Goal: Task Accomplishment & Management: Manage account settings

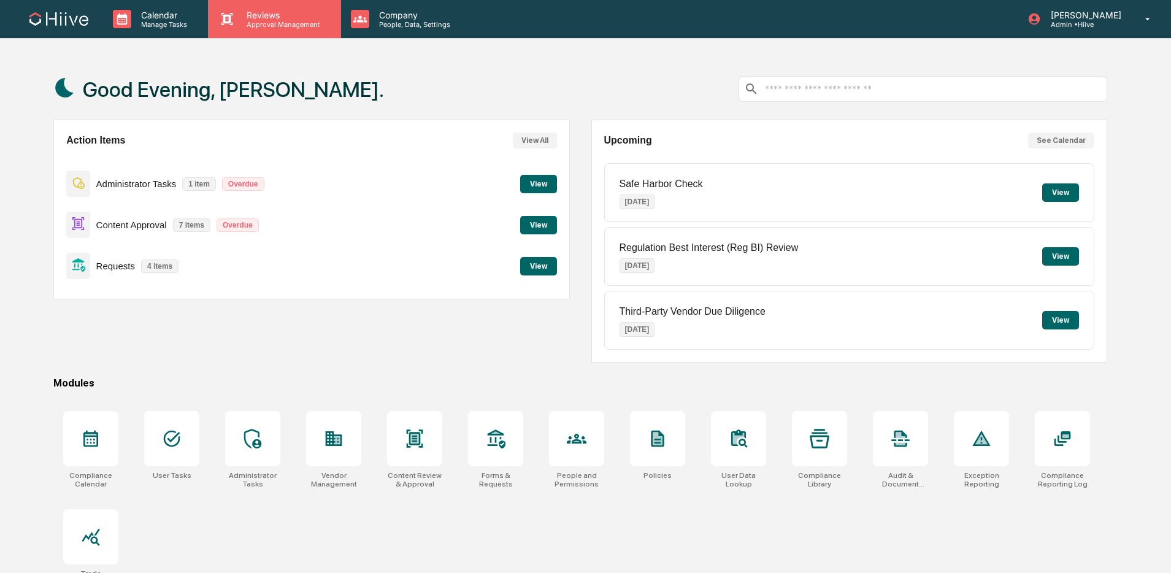
click at [252, 25] on p "Approval Management" at bounding box center [282, 24] width 90 height 9
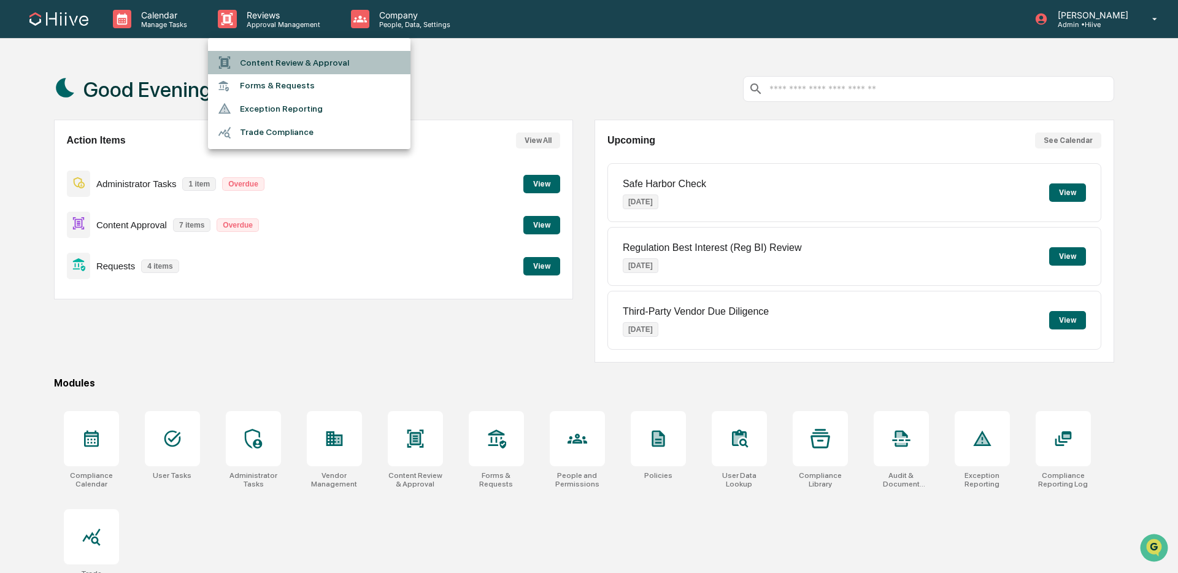
click at [269, 58] on li "Content Review & Approval" at bounding box center [309, 62] width 202 height 23
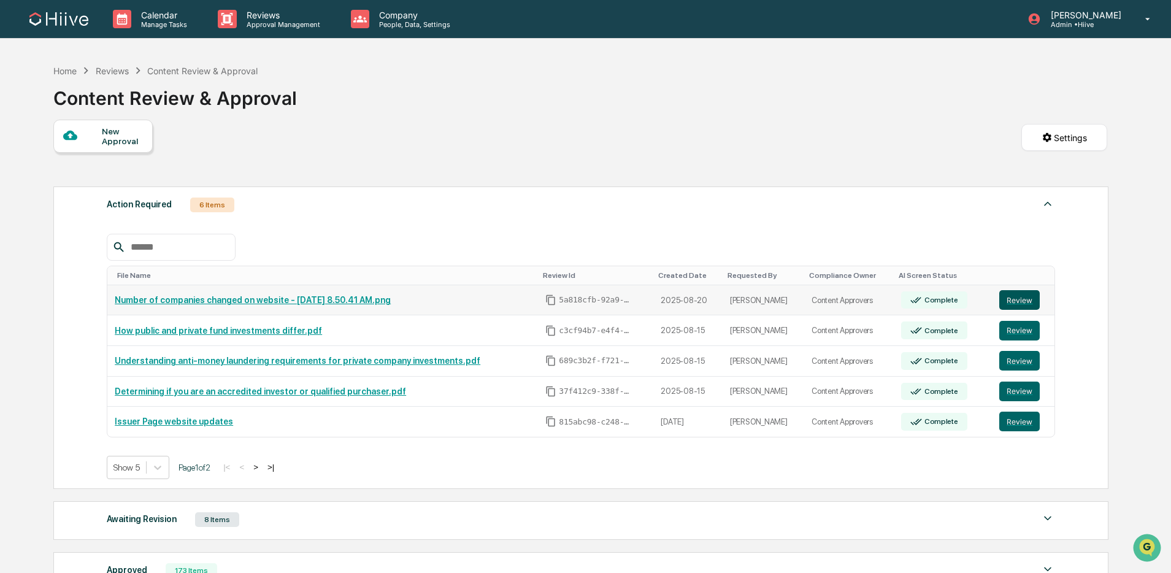
click at [1021, 300] on button "Review" at bounding box center [1019, 300] width 40 height 20
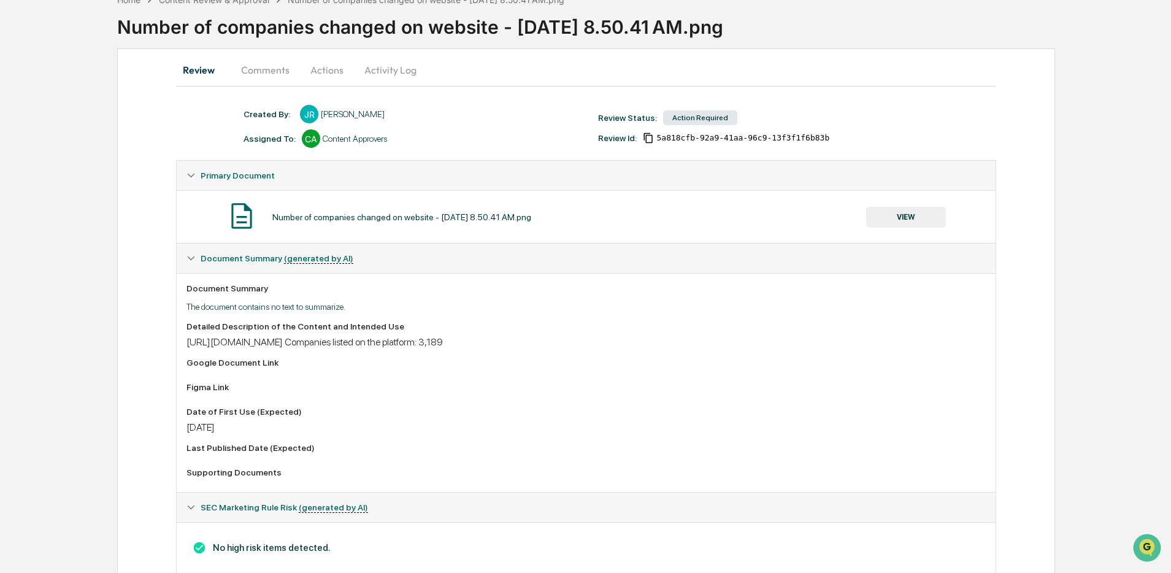
scroll to position [107, 0]
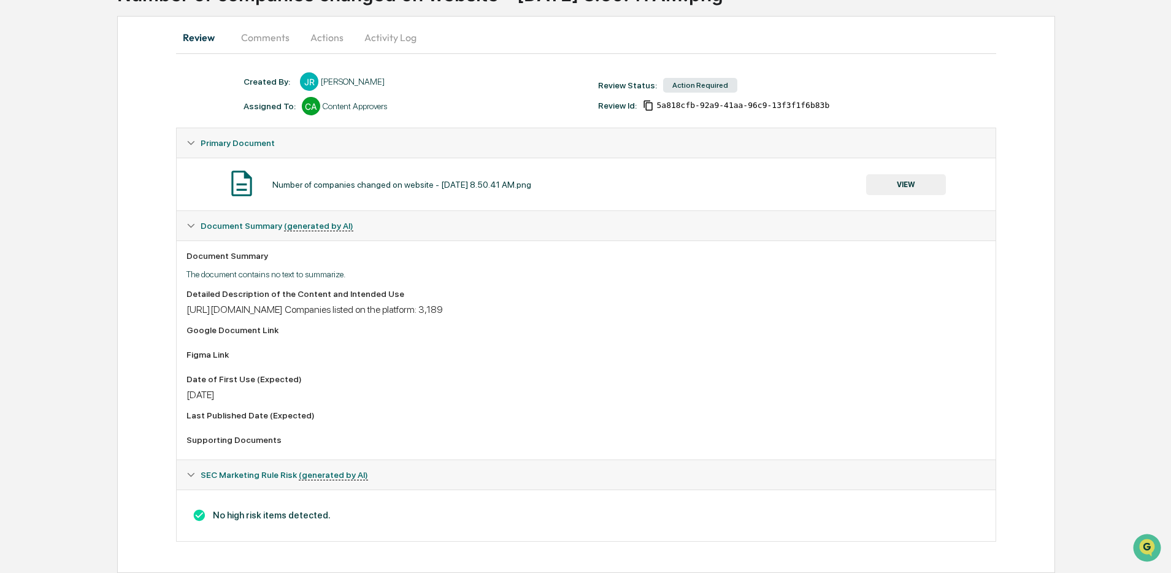
click at [270, 40] on button "Comments" at bounding box center [265, 37] width 68 height 29
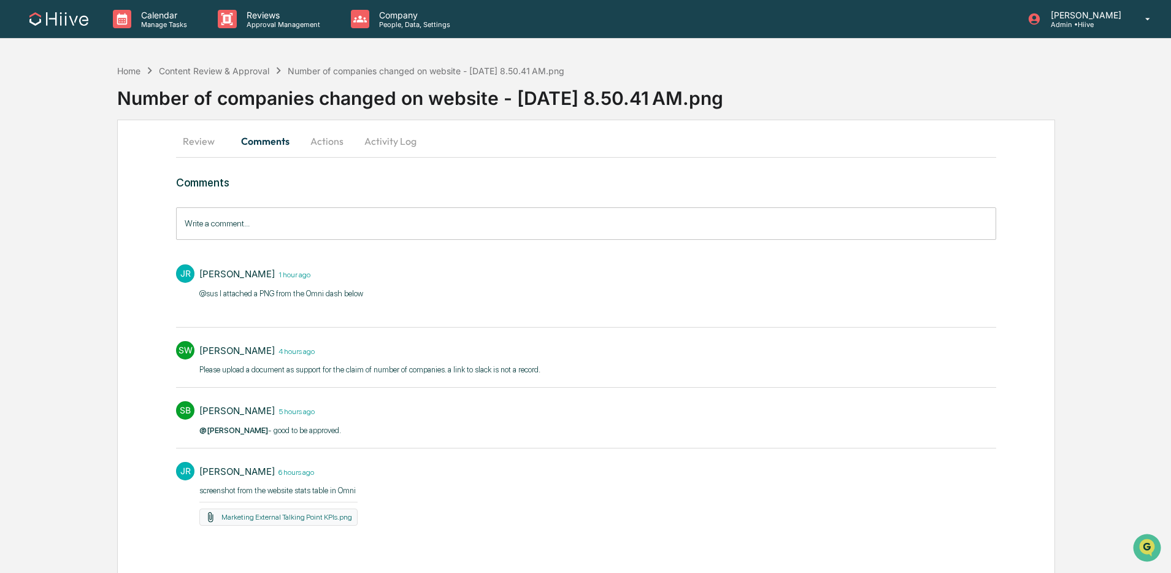
click at [200, 144] on button "Review" at bounding box center [203, 140] width 55 height 29
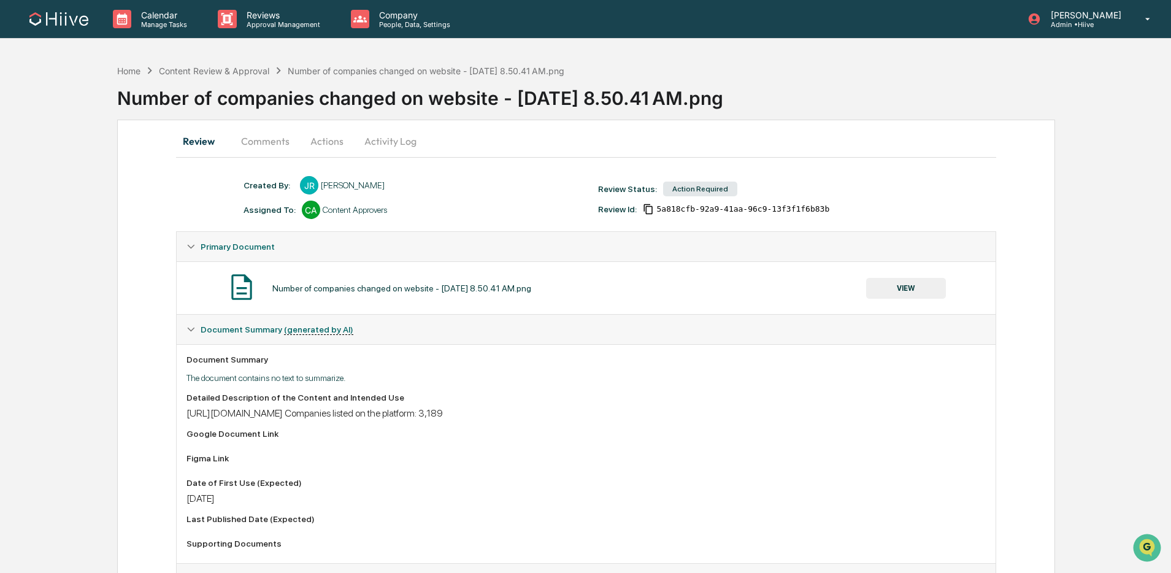
click at [909, 283] on button "VIEW" at bounding box center [906, 288] width 80 height 21
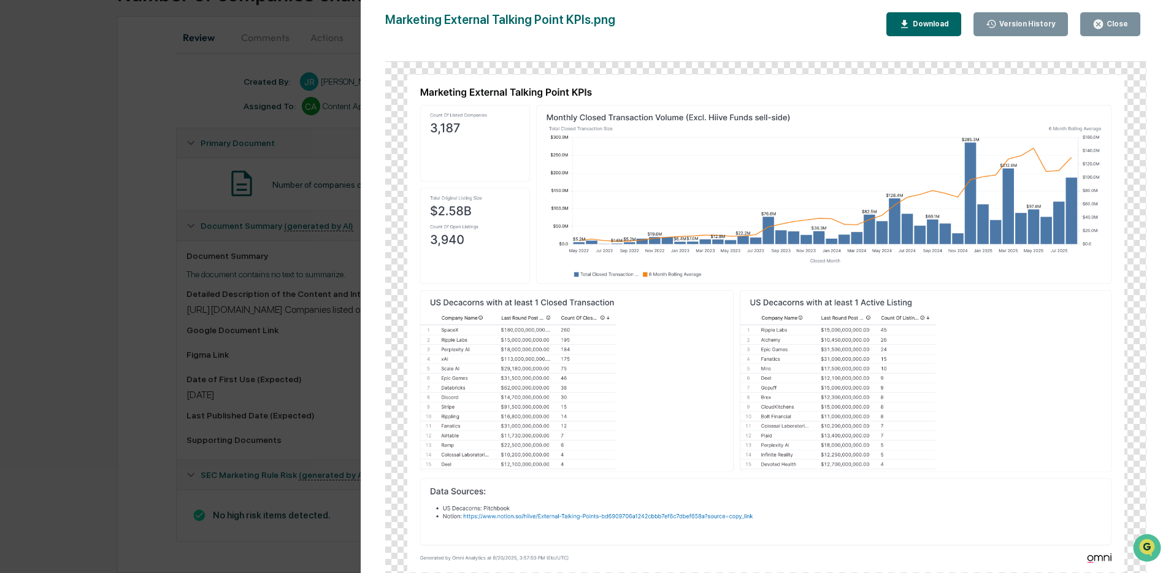
scroll to position [94, 0]
click at [1102, 17] on button "Close" at bounding box center [1110, 24] width 60 height 24
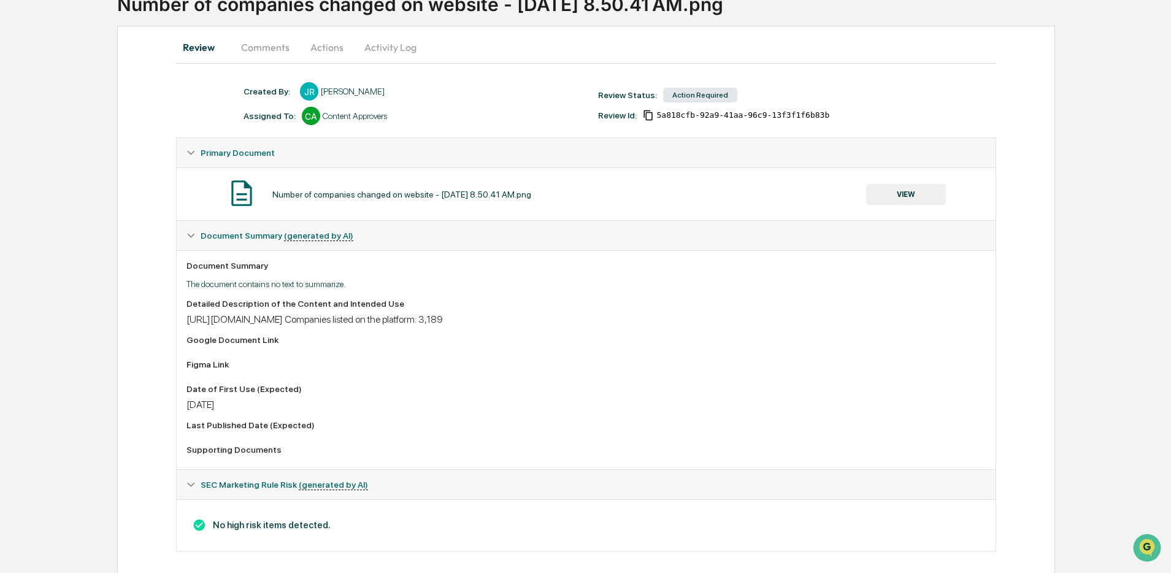
click at [267, 50] on button "Comments" at bounding box center [265, 47] width 68 height 29
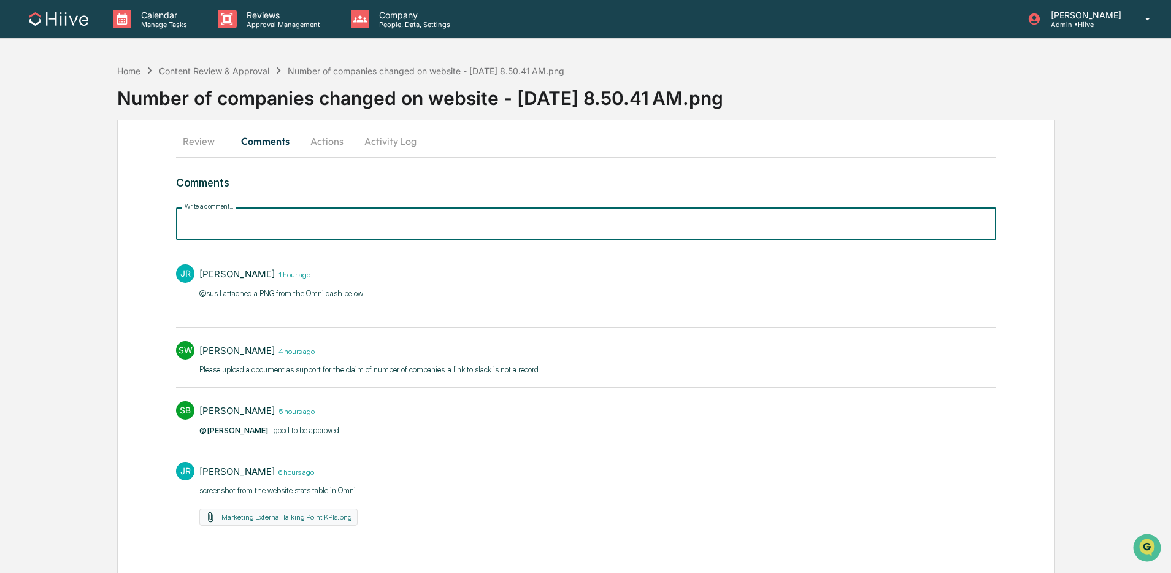
click at [274, 225] on input "Write a comment..." at bounding box center [585, 223] width 819 height 33
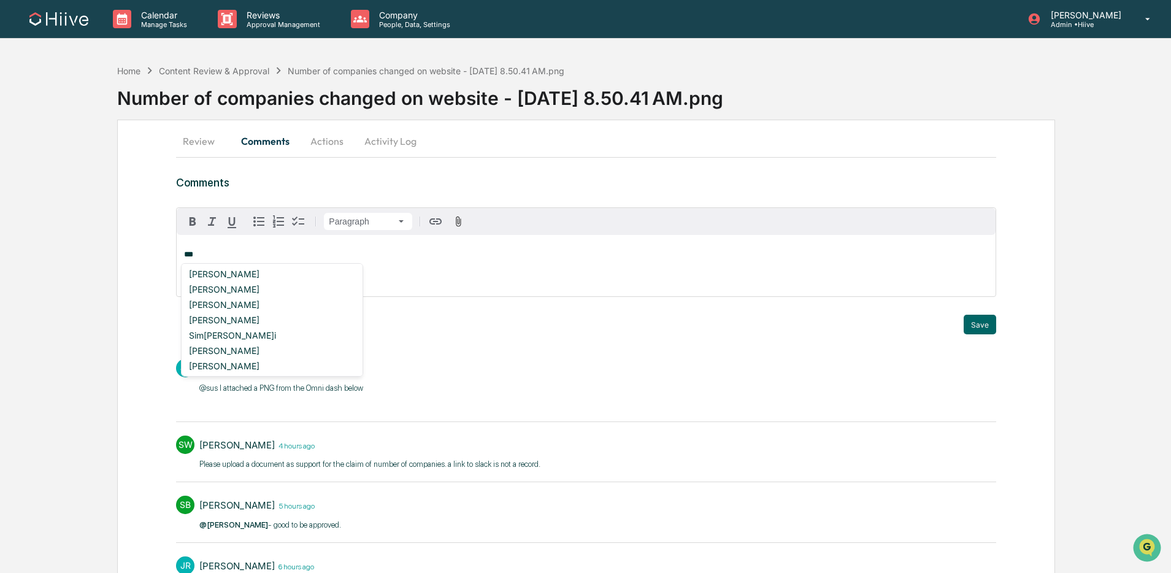
drag, startPoint x: 248, startPoint y: 291, endPoint x: 272, endPoint y: 289, distance: 23.4
click at [248, 291] on div "[PERSON_NAME]" at bounding box center [272, 289] width 176 height 15
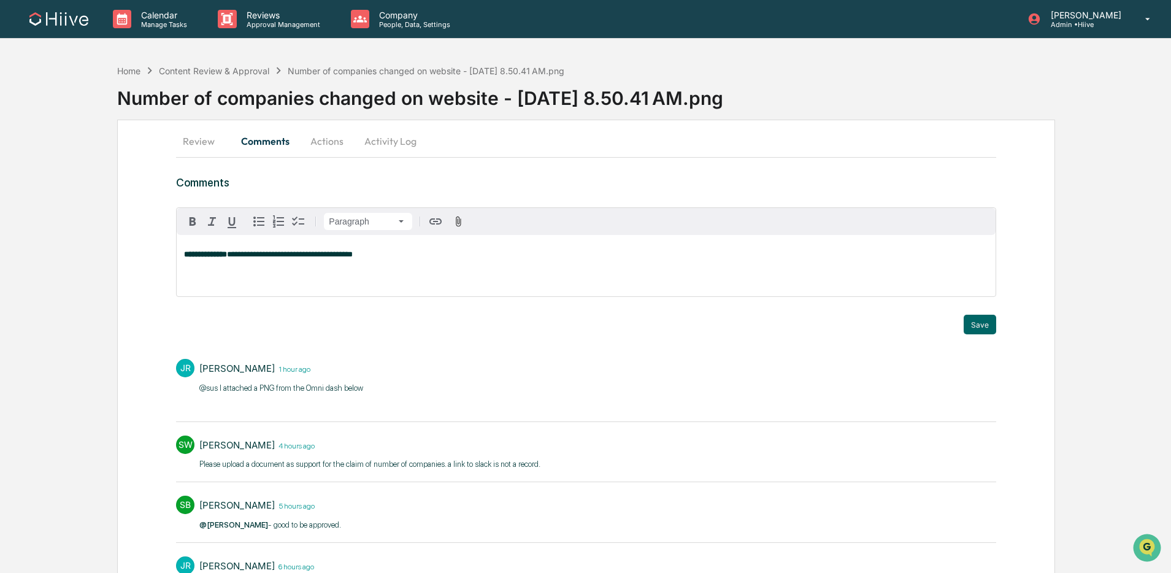
click at [346, 256] on span "**********" at bounding box center [290, 254] width 126 height 8
click at [476, 258] on p "**********" at bounding box center [585, 254] width 803 height 9
click at [972, 325] on button "Save" at bounding box center [980, 325] width 33 height 20
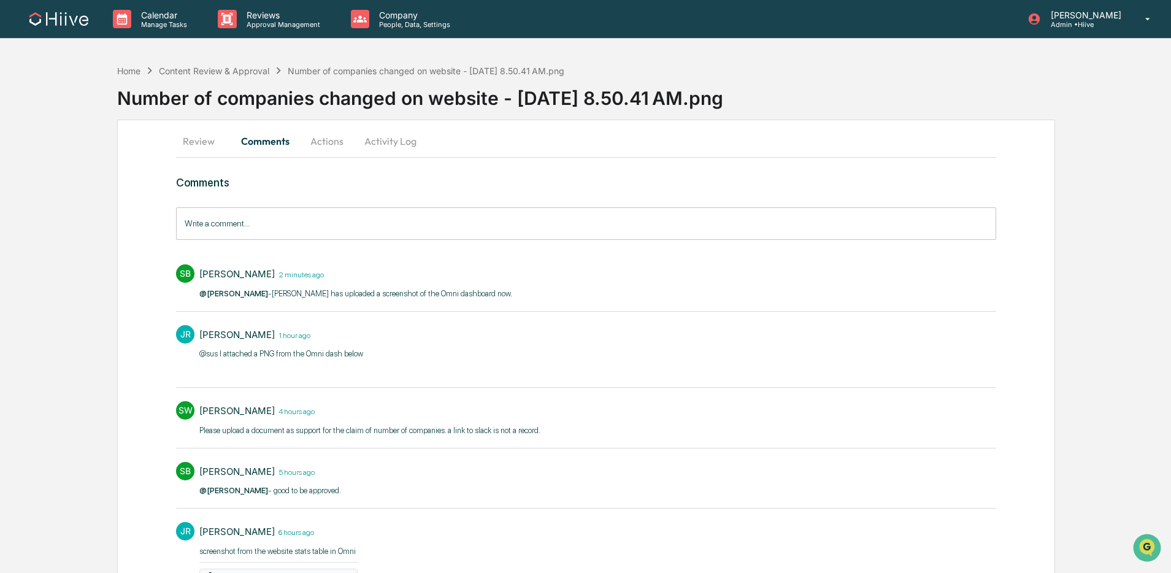
click at [202, 142] on button "Review" at bounding box center [203, 140] width 55 height 29
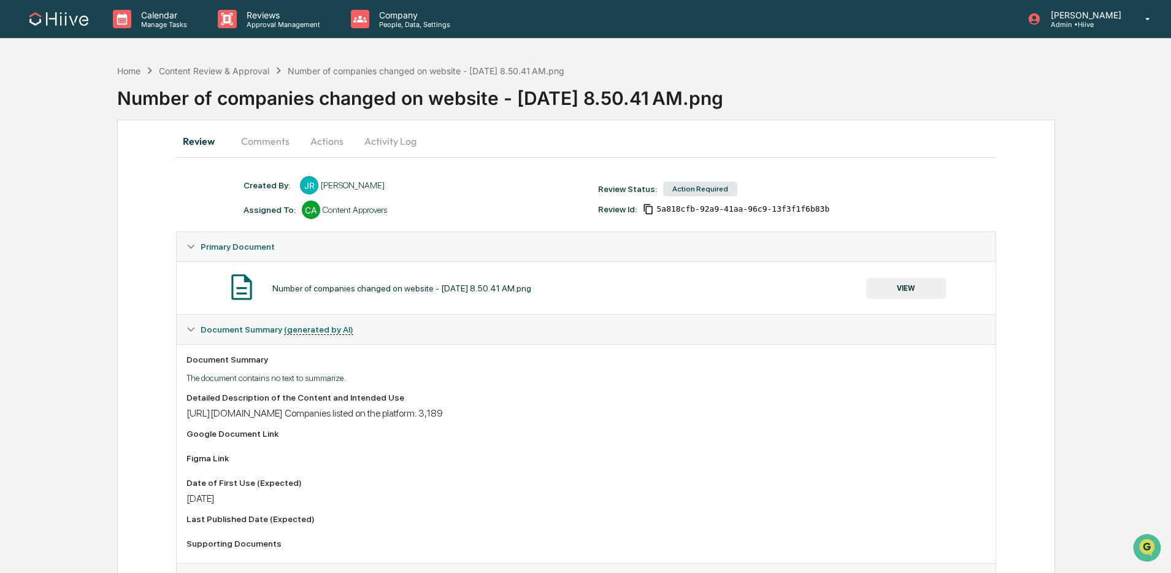
click at [909, 282] on button "VIEW" at bounding box center [906, 288] width 80 height 21
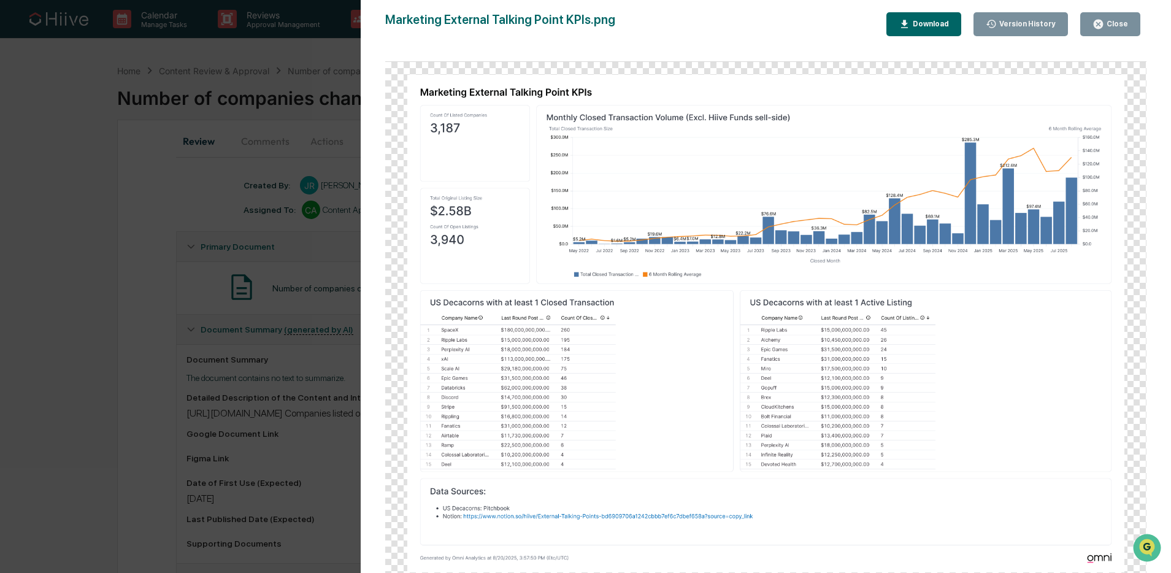
drag, startPoint x: 1016, startPoint y: 22, endPoint x: 860, endPoint y: 41, distance: 156.9
click at [1016, 22] on div "Version History" at bounding box center [1026, 24] width 59 height 9
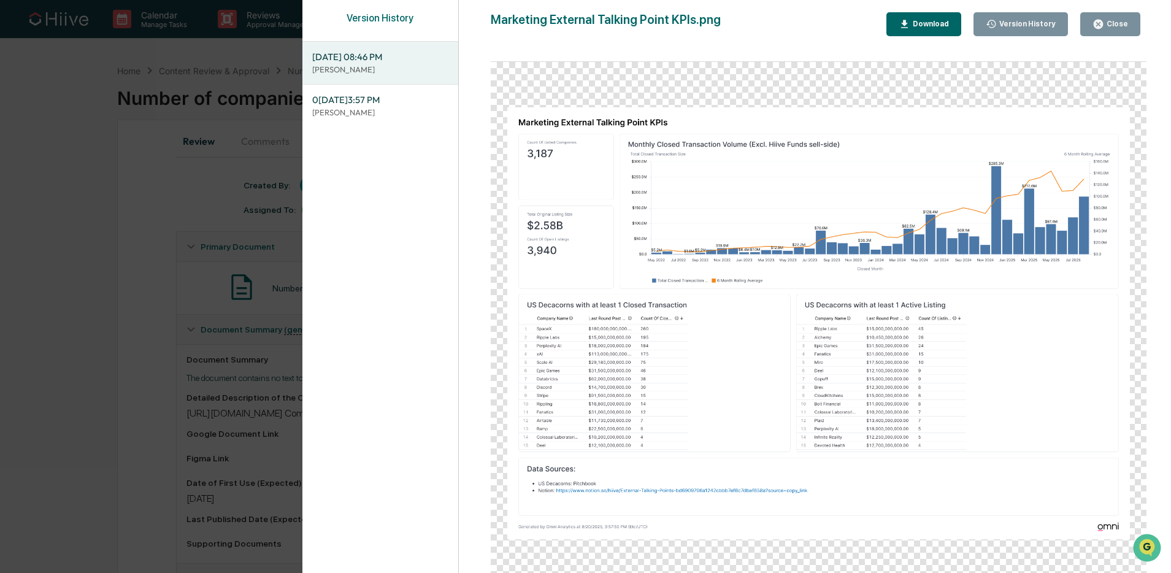
click at [388, 103] on span "08/20/2025, 03:57 PM" at bounding box center [380, 99] width 136 height 13
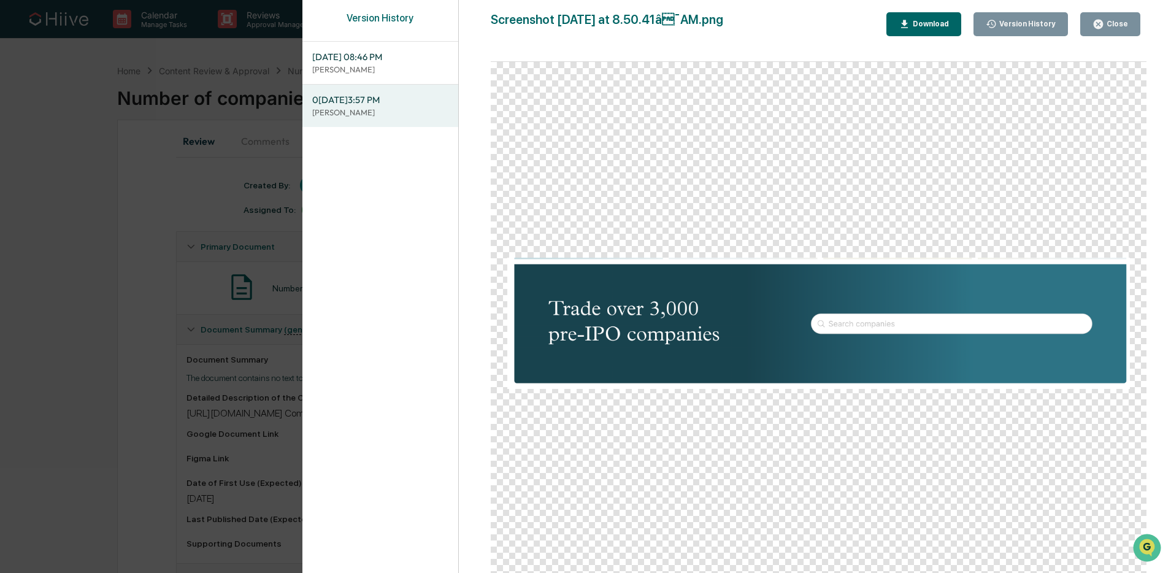
click at [369, 71] on p "[PERSON_NAME]" at bounding box center [380, 70] width 136 height 12
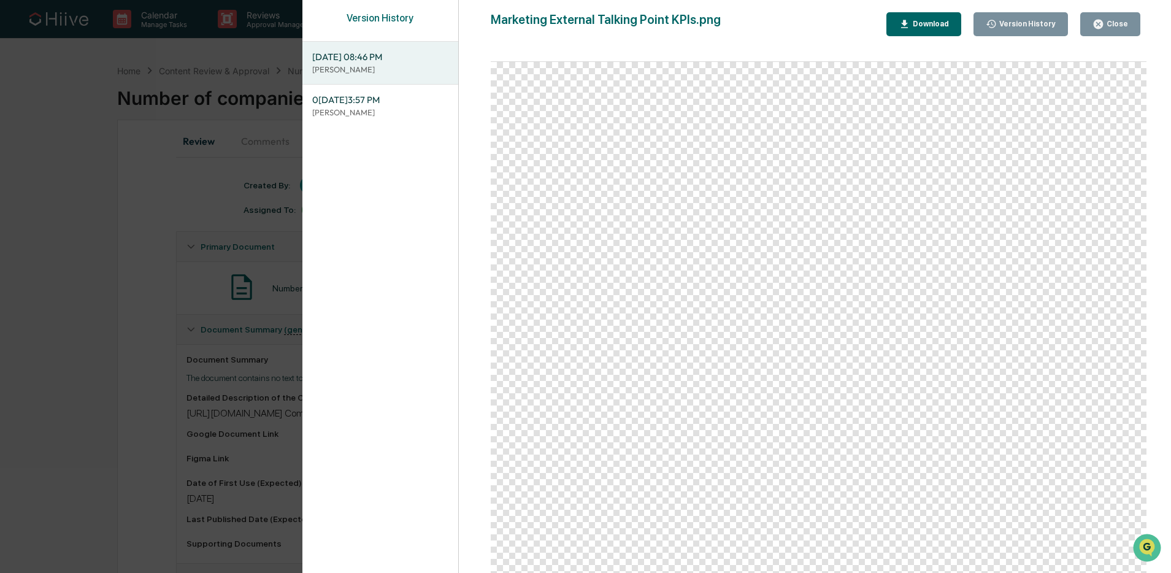
click at [370, 101] on span "08/20/2025, 03:57 PM" at bounding box center [380, 99] width 136 height 13
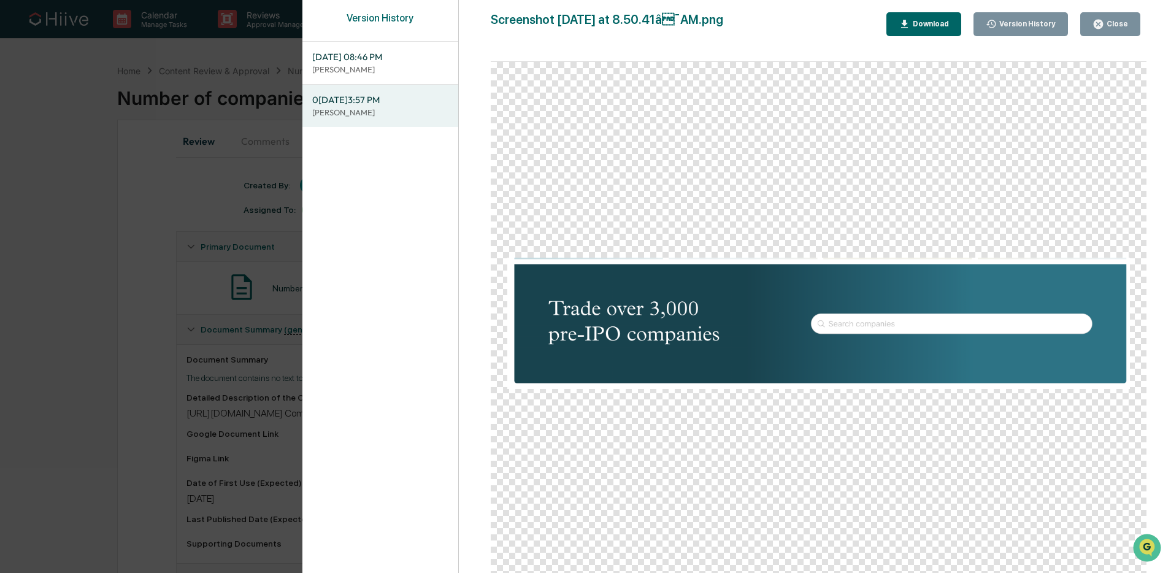
click at [912, 25] on div "Download" at bounding box center [929, 24] width 39 height 9
click at [283, 213] on div "Version History 08/20/2025, 08:46 PM Josh Reding 08/20/2025, 03:57 PM Josh Redi…" at bounding box center [585, 286] width 1171 height 573
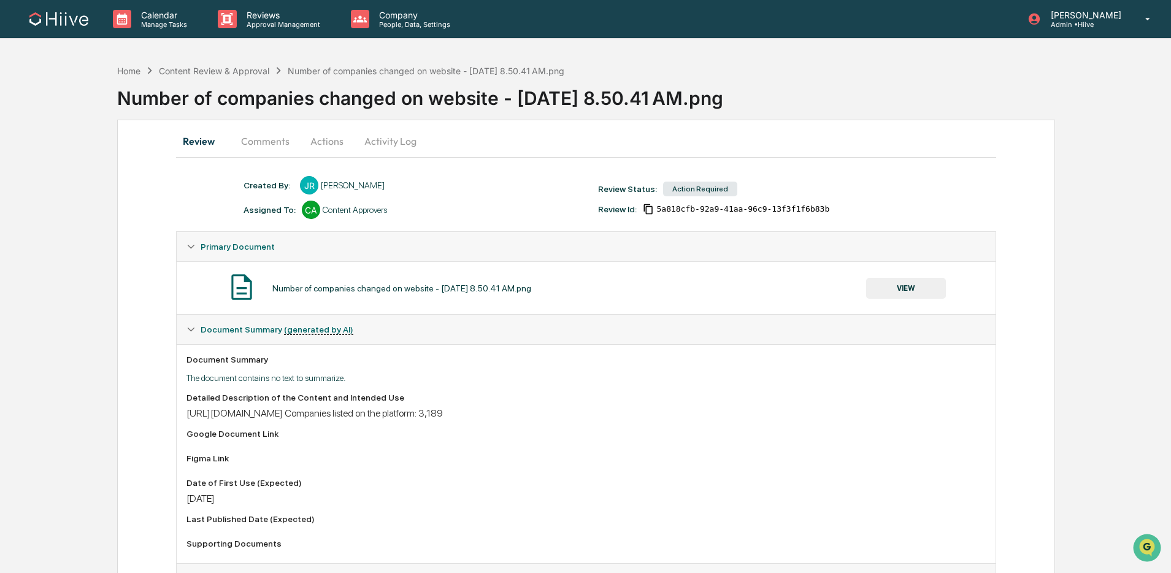
click at [367, 131] on button "Activity Log" at bounding box center [391, 140] width 72 height 29
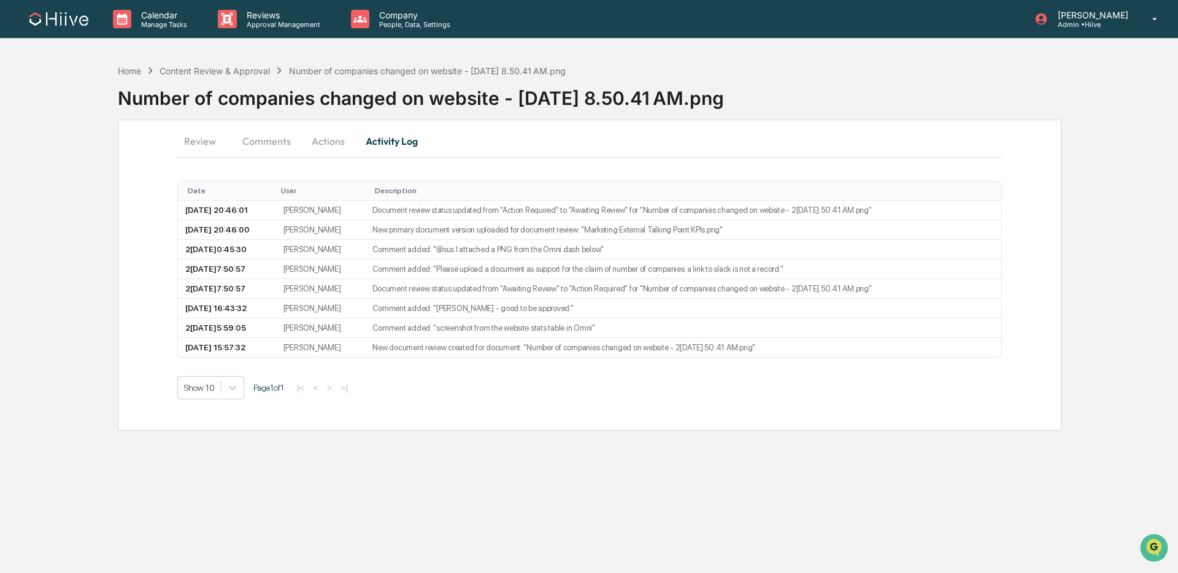
click at [324, 141] on button "Actions" at bounding box center [328, 140] width 55 height 29
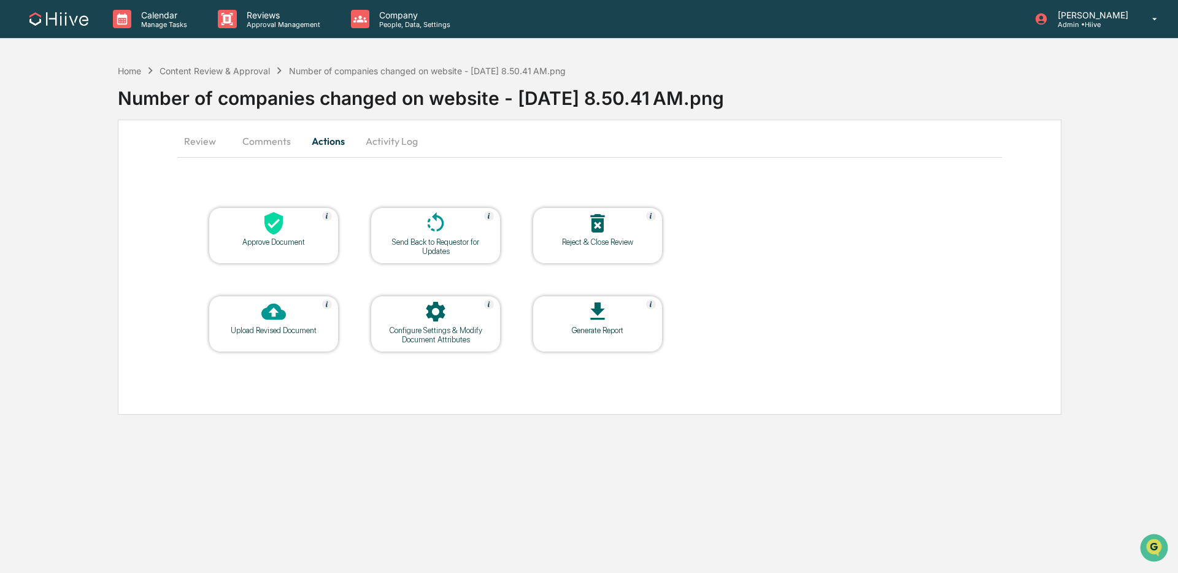
click at [288, 140] on button "Comments" at bounding box center [266, 140] width 68 height 29
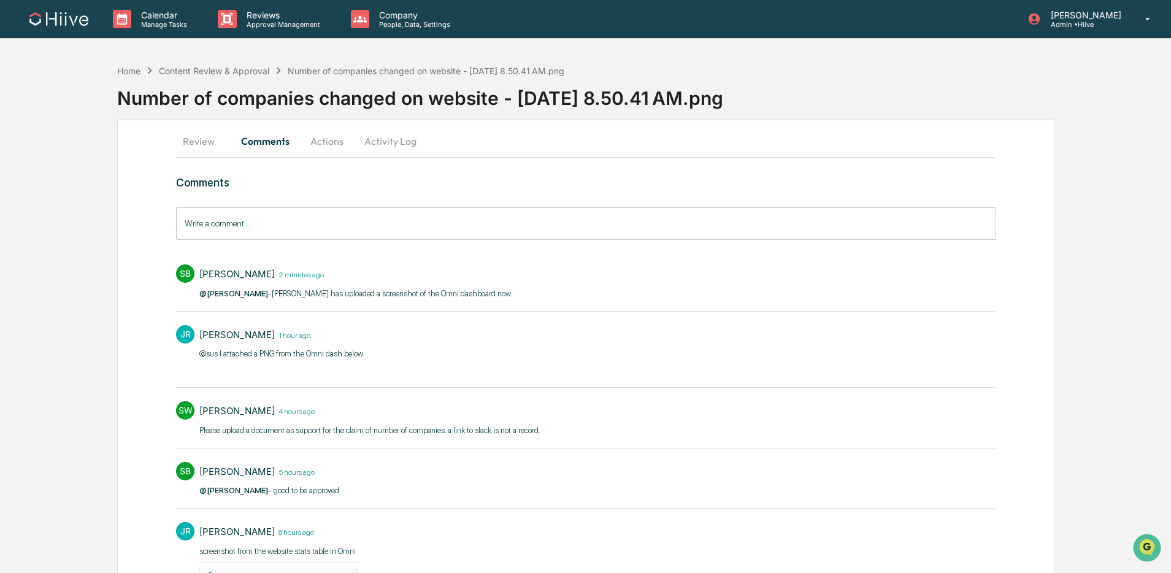
click at [188, 137] on button "Review" at bounding box center [203, 140] width 55 height 29
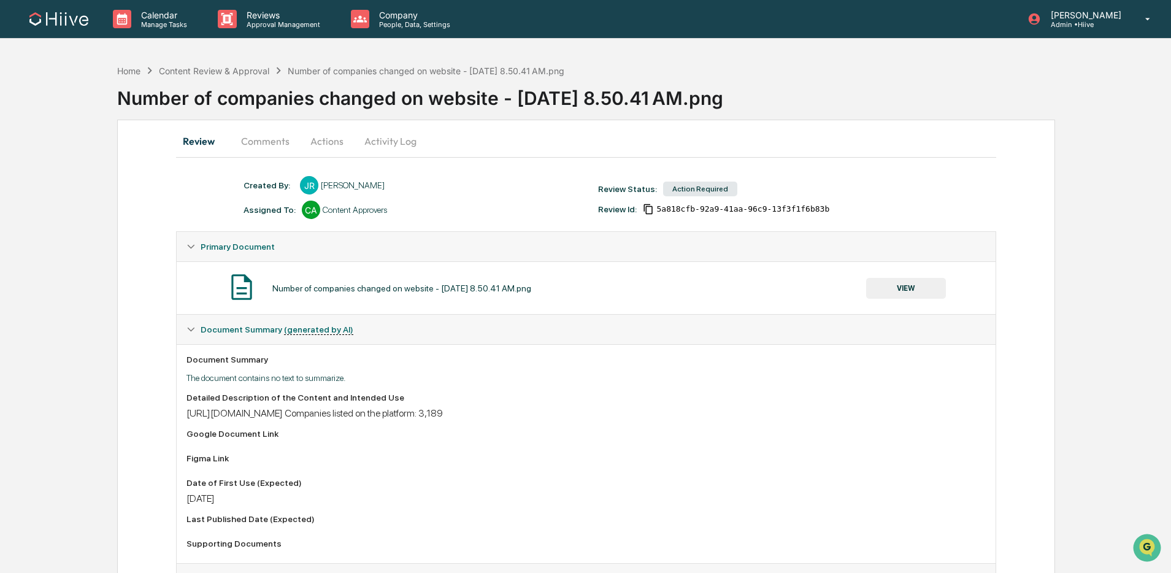
scroll to position [107, 0]
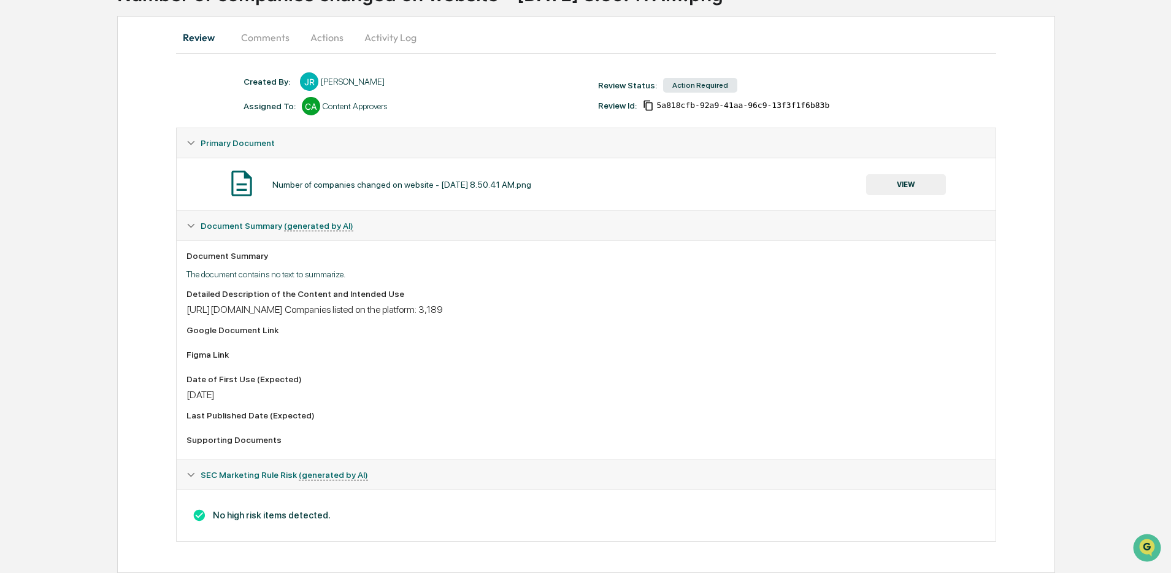
click at [362, 35] on button "Activity Log" at bounding box center [391, 37] width 72 height 29
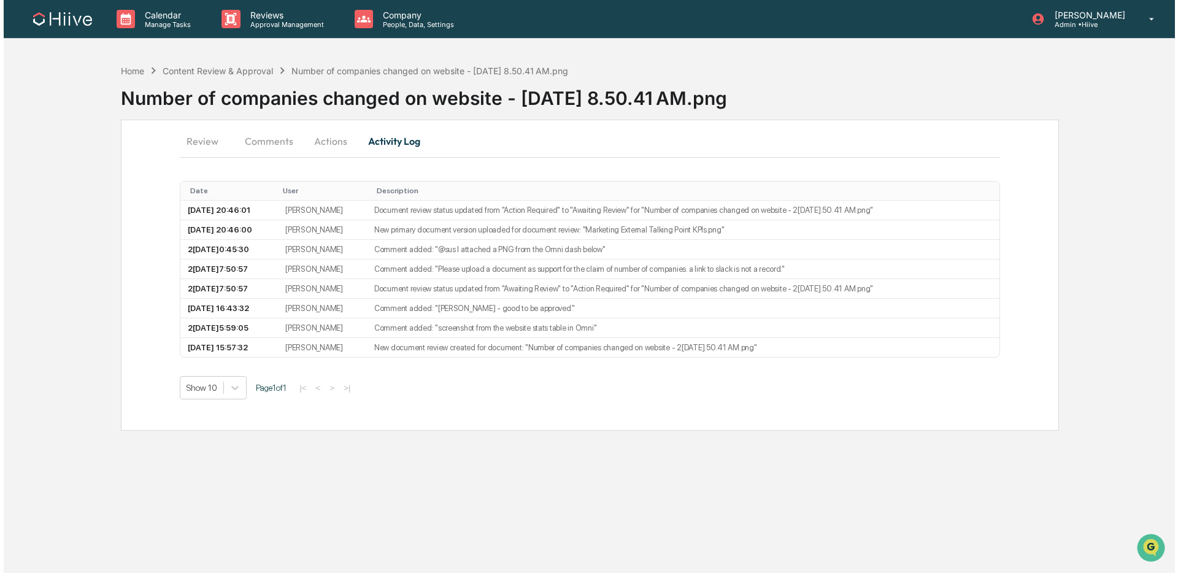
scroll to position [0, 0]
click at [323, 136] on button "Actions" at bounding box center [328, 140] width 55 height 29
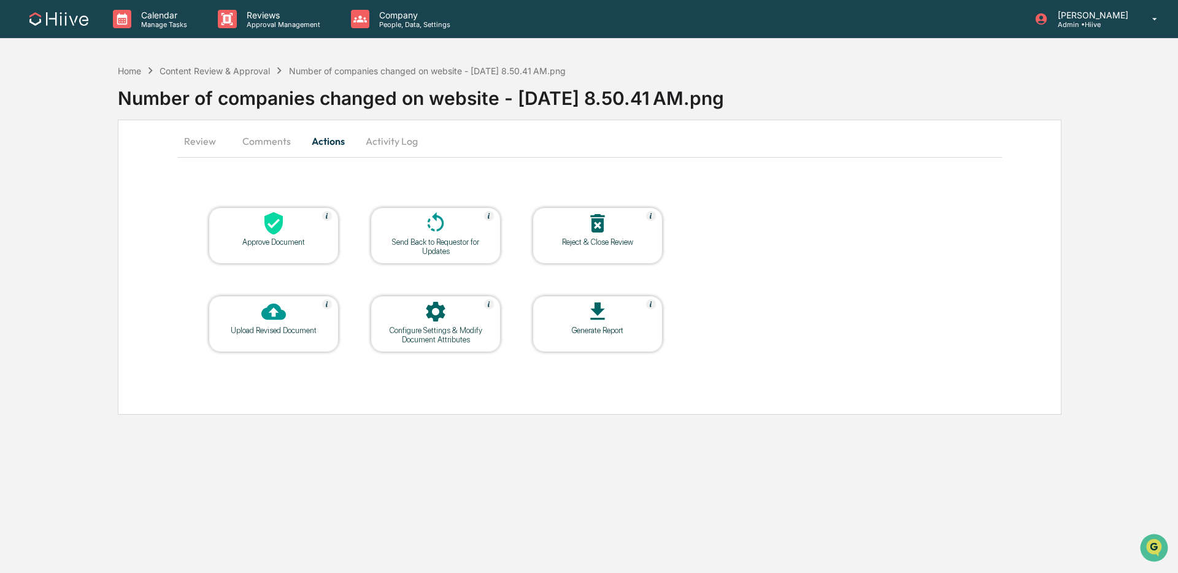
click at [443, 338] on div "Configure Settings & Modify Document Attributes" at bounding box center [435, 335] width 110 height 18
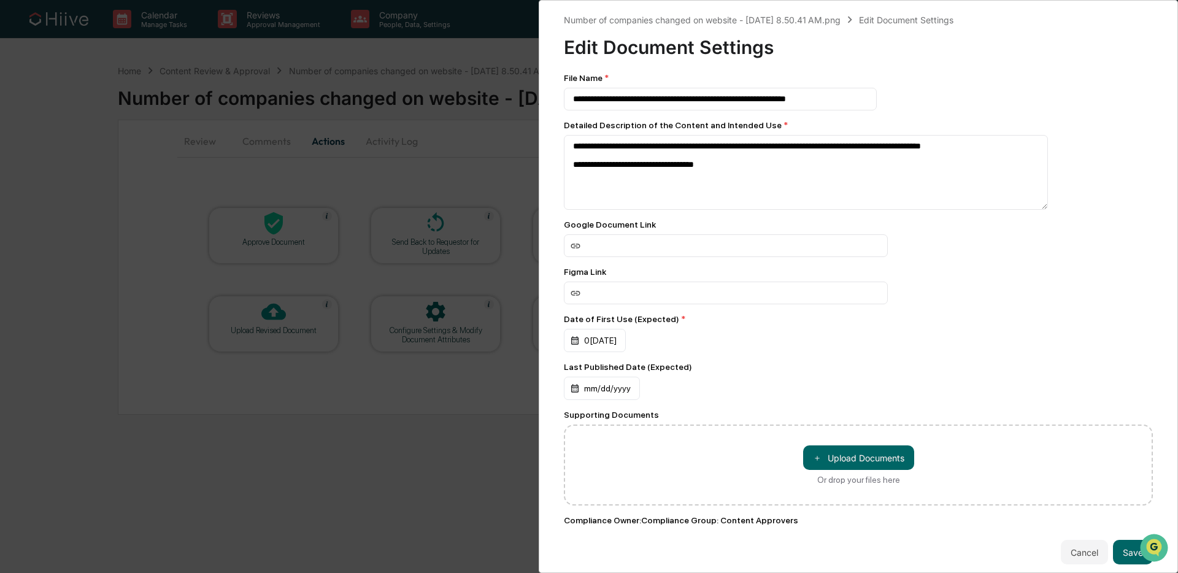
scroll to position [1, 0]
click at [878, 457] on button "＋ Upload Documents" at bounding box center [858, 457] width 111 height 25
click at [1082, 551] on button "Cancel" at bounding box center [1083, 551] width 47 height 25
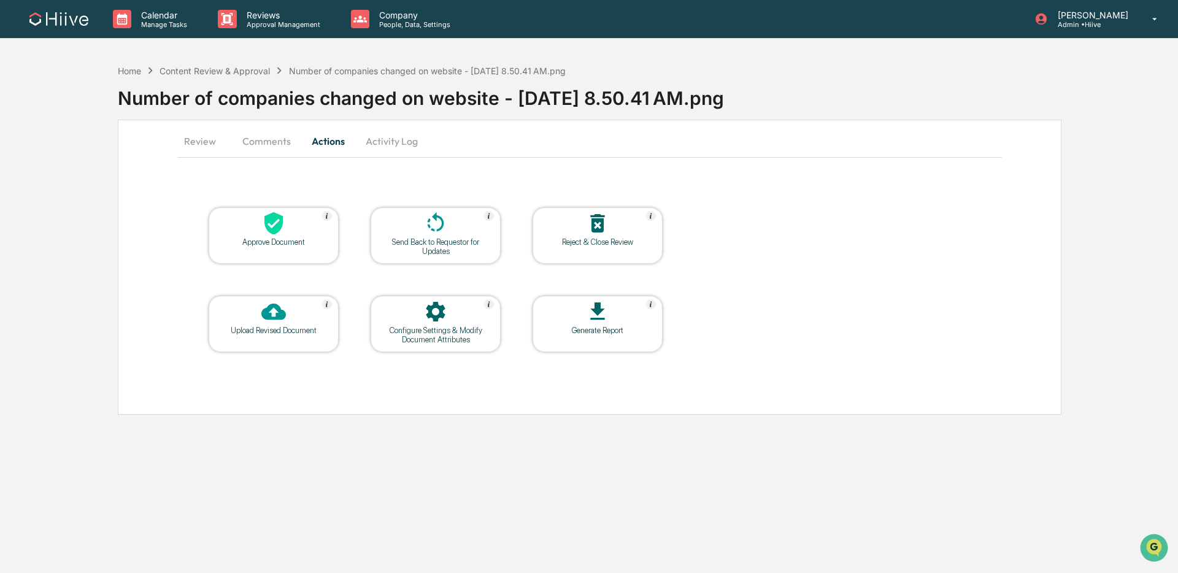
click at [245, 137] on button "Comments" at bounding box center [266, 140] width 68 height 29
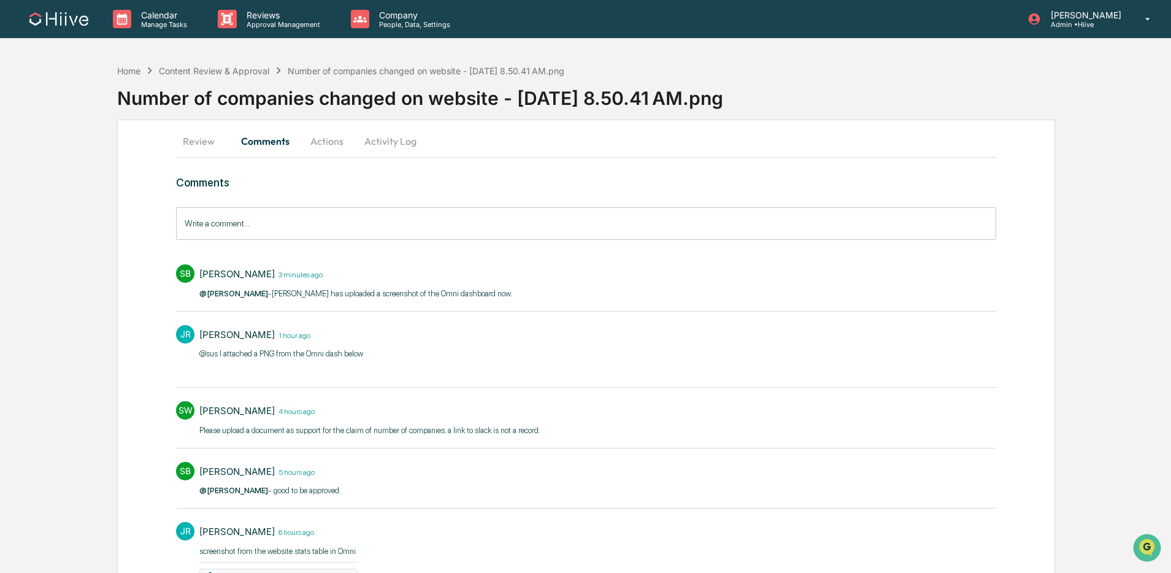
click at [218, 140] on button "Review" at bounding box center [203, 140] width 55 height 29
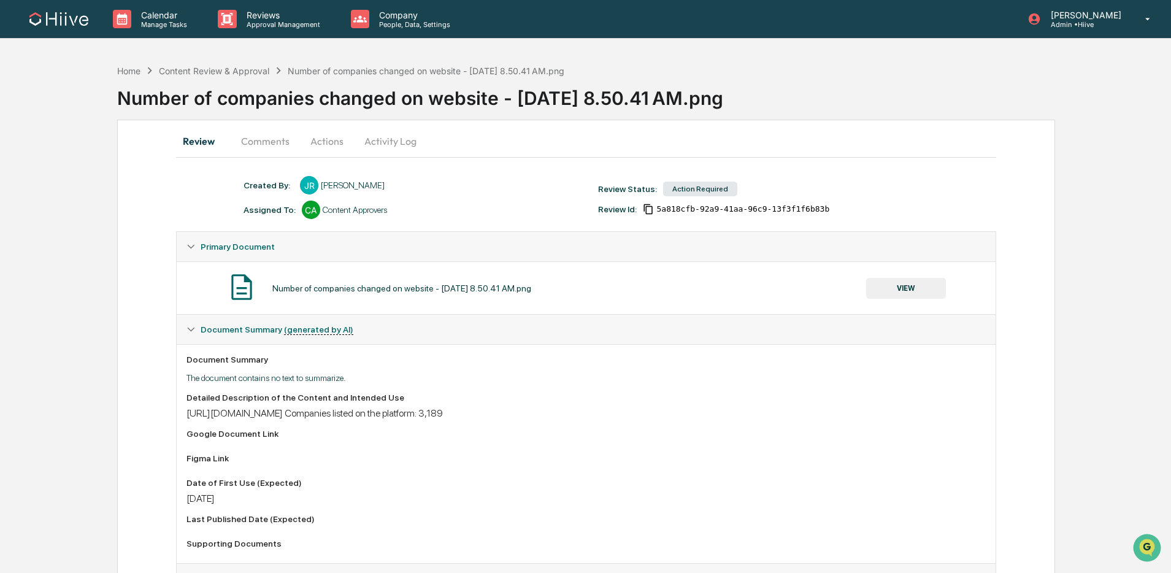
click at [891, 290] on button "VIEW" at bounding box center [906, 288] width 80 height 21
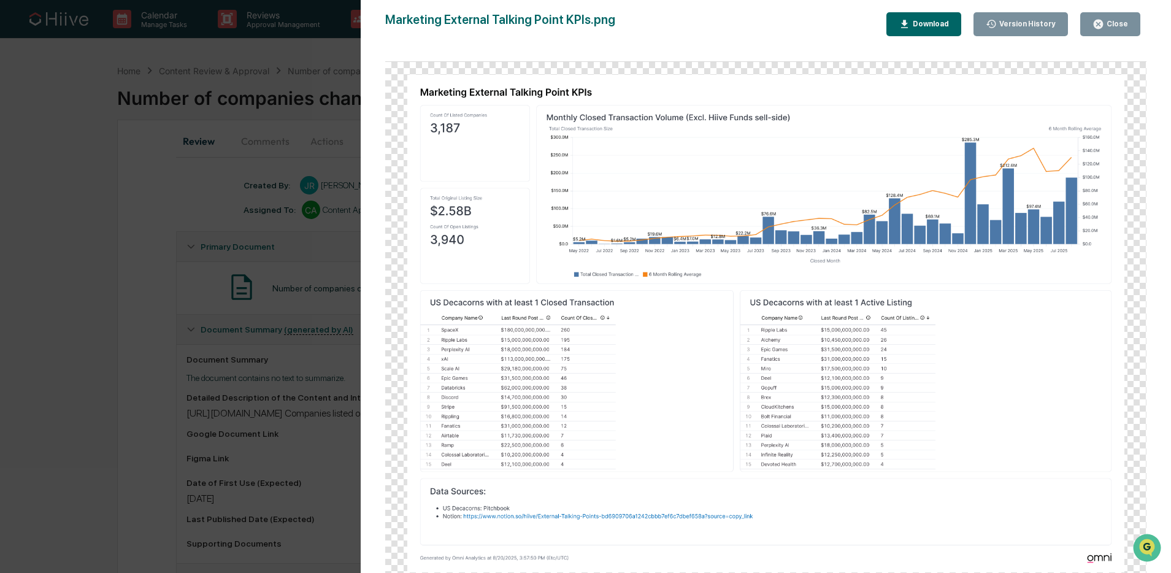
click at [934, 29] on div "Download" at bounding box center [924, 24] width 50 height 12
click at [817, 153] on img at bounding box center [765, 323] width 717 height 497
click at [325, 158] on div "Version History 08/20/2025, 08:46 PM Josh Reding 08/20/2025, 03:57 PM Josh Redi…" at bounding box center [585, 286] width 1171 height 573
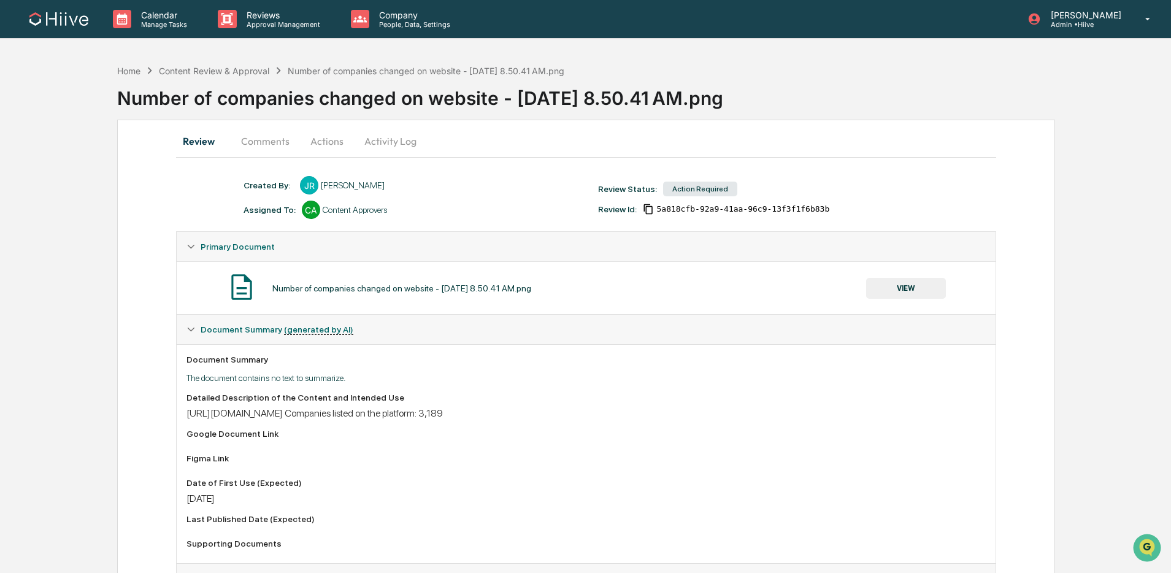
click at [361, 128] on button "Activity Log" at bounding box center [391, 140] width 72 height 29
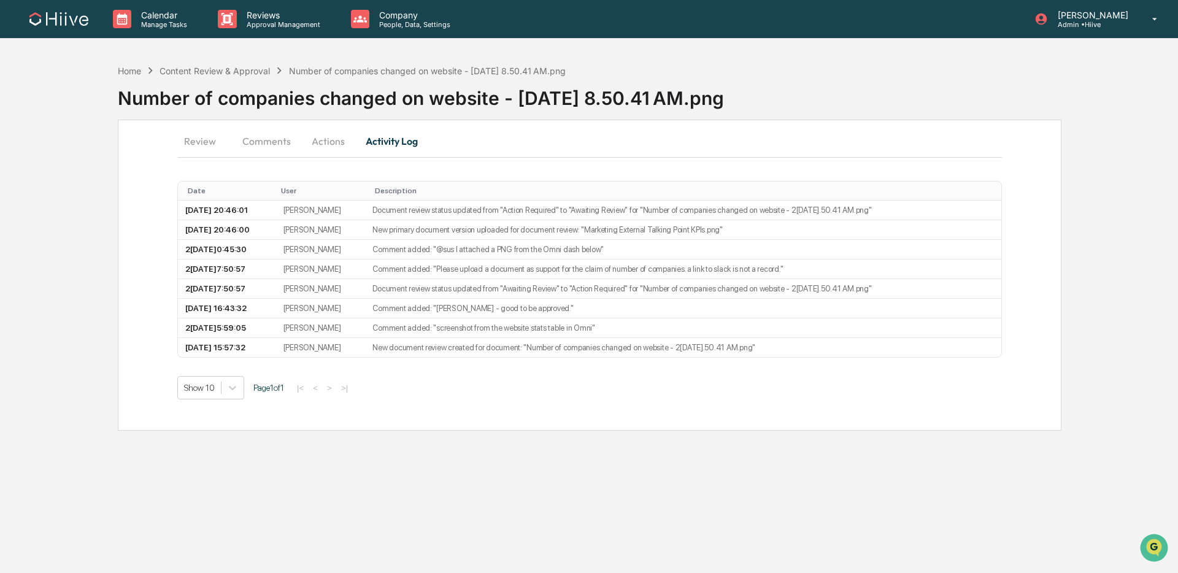
click at [316, 140] on button "Actions" at bounding box center [328, 140] width 55 height 29
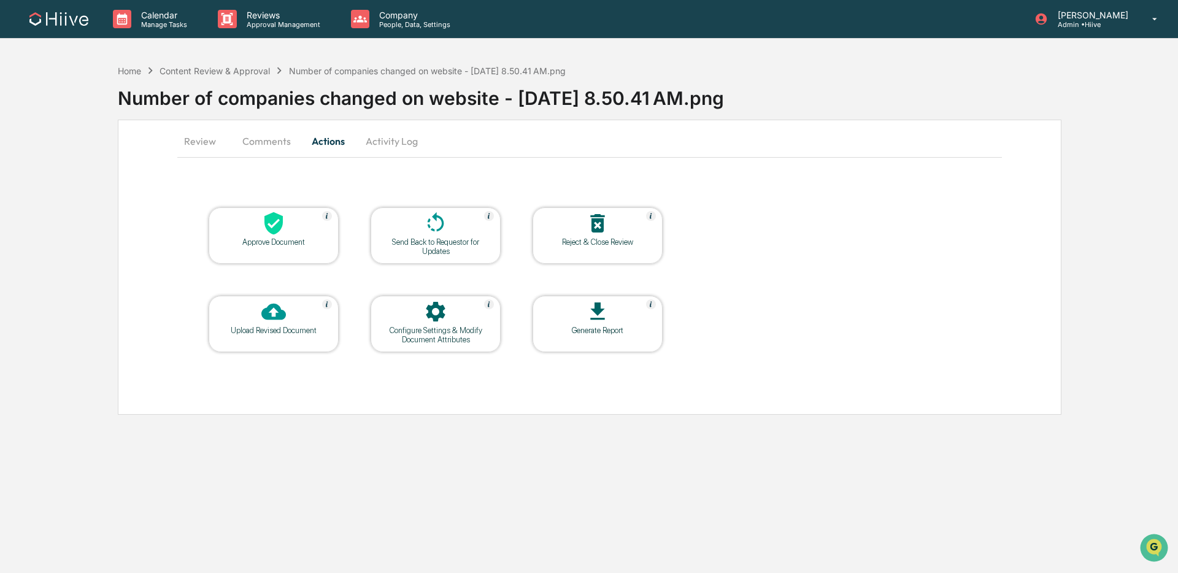
click at [419, 324] on div at bounding box center [435, 312] width 123 height 26
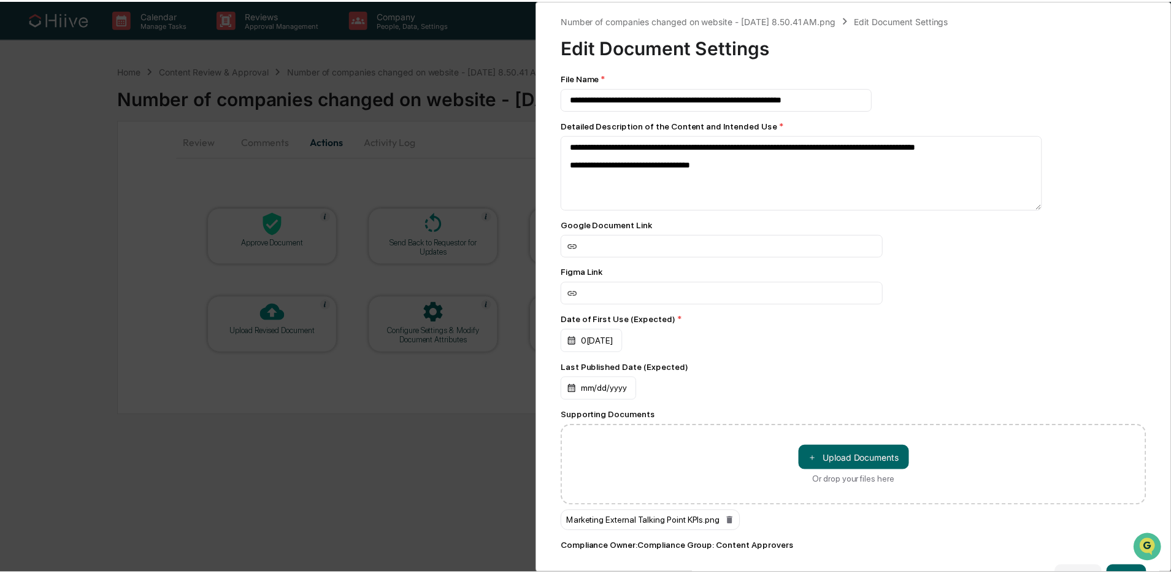
scroll to position [52, 0]
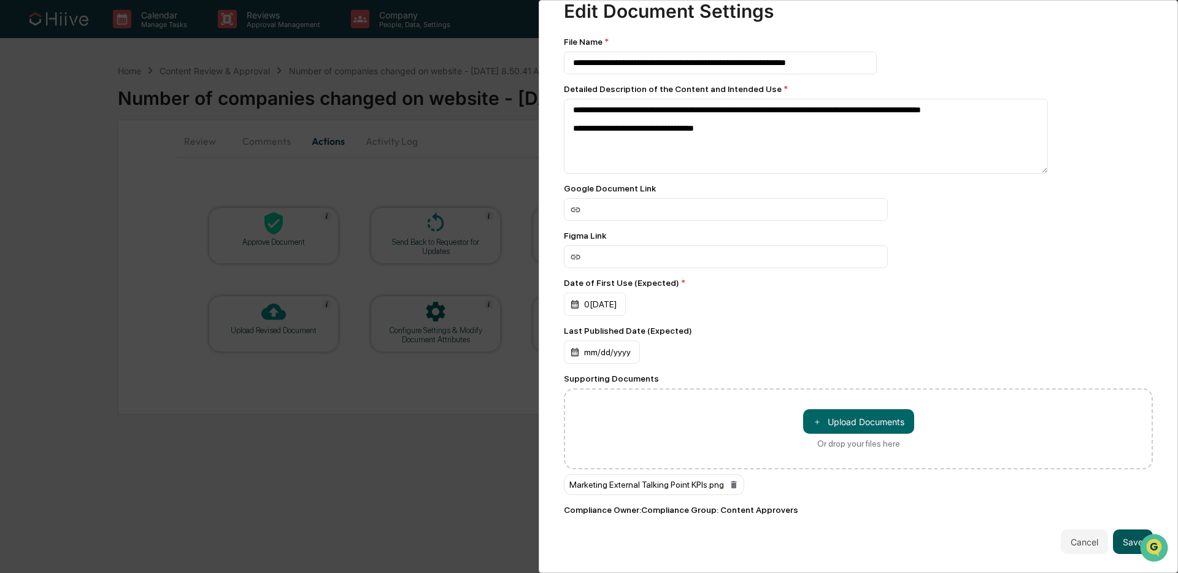
drag, startPoint x: 1122, startPoint y: 529, endPoint x: 1111, endPoint y: 528, distance: 11.7
click at [1122, 529] on button "Save" at bounding box center [1133, 541] width 40 height 25
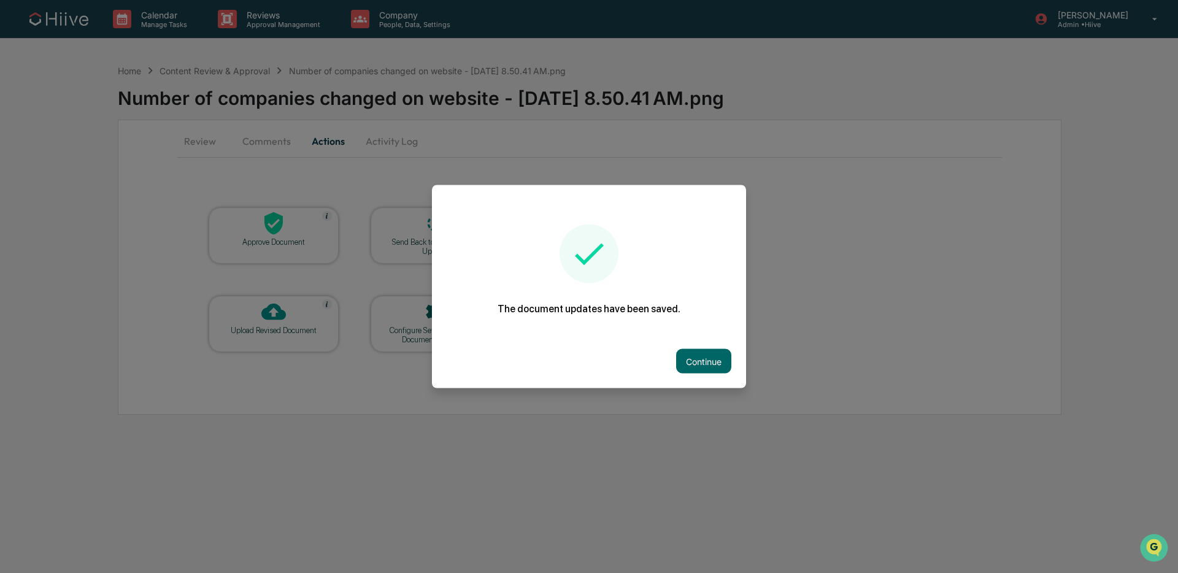
click at [692, 364] on button "Continue" at bounding box center [703, 361] width 55 height 25
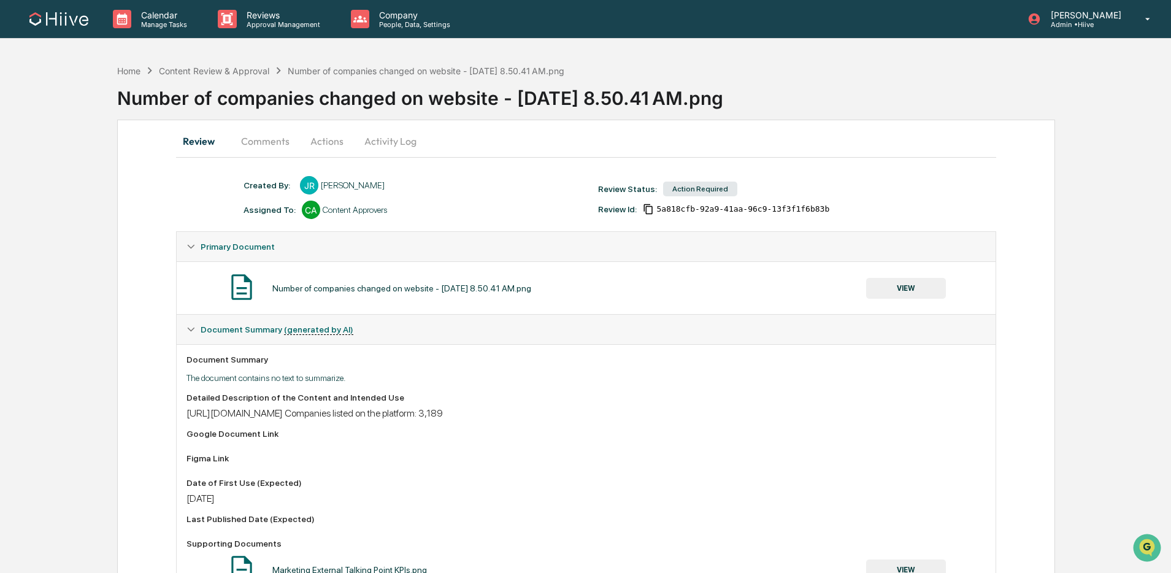
click at [256, 137] on button "Comments" at bounding box center [265, 140] width 68 height 29
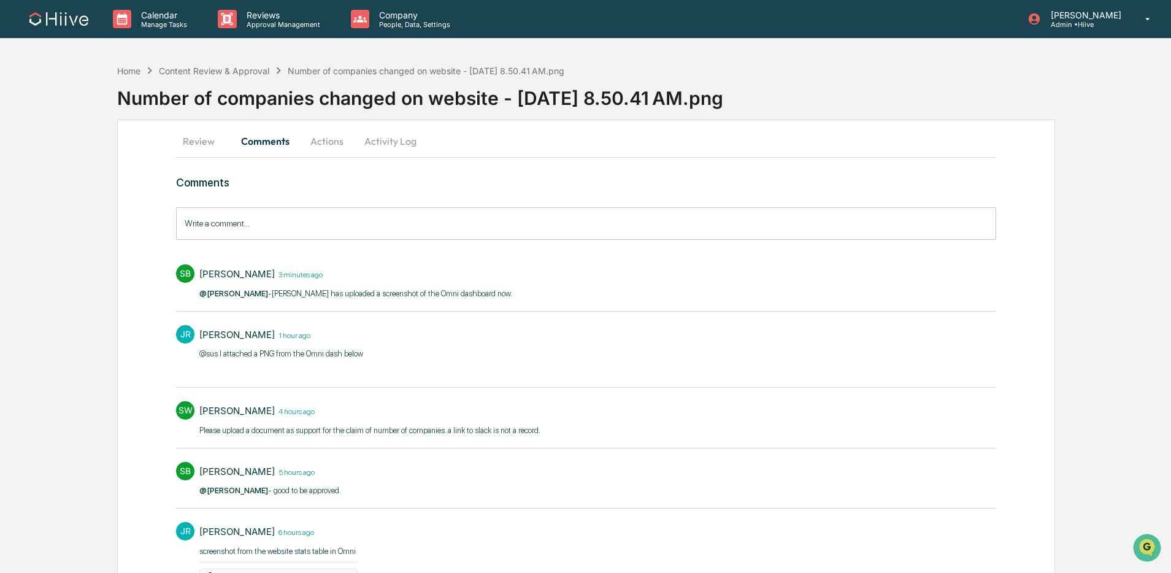
click at [316, 140] on button "Actions" at bounding box center [326, 140] width 55 height 29
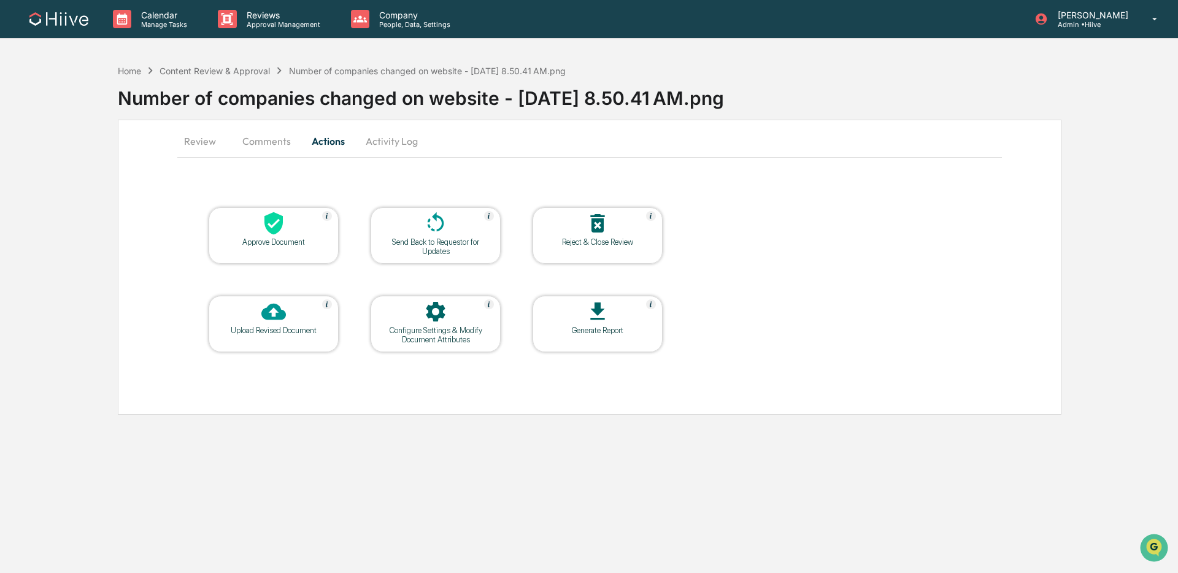
click at [280, 350] on div "Upload Revised Document" at bounding box center [274, 324] width 130 height 56
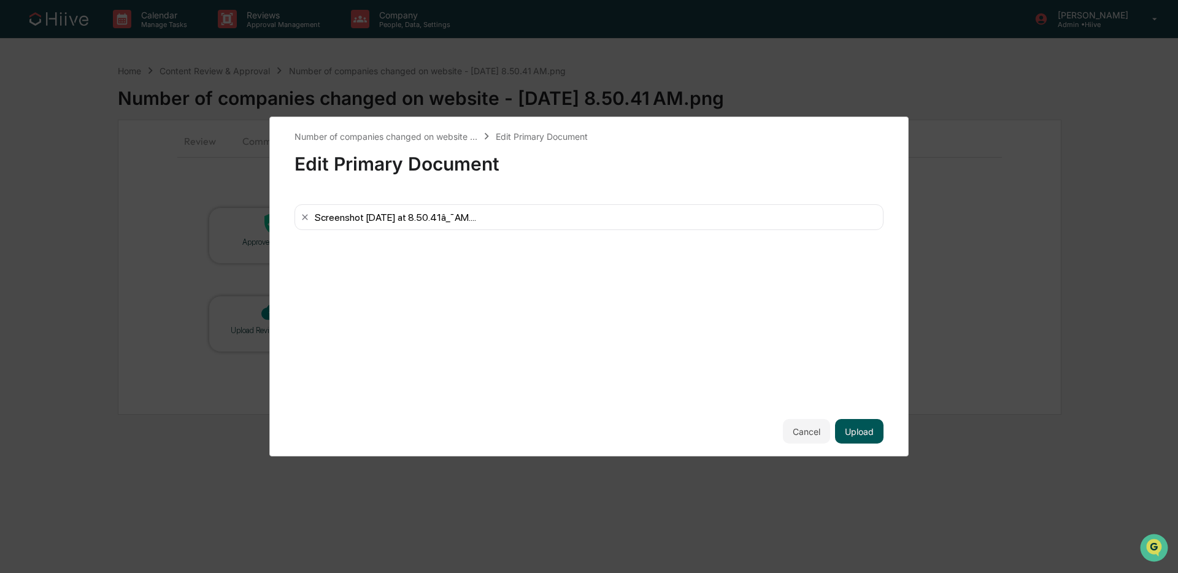
click at [871, 430] on button "Upload" at bounding box center [859, 431] width 48 height 25
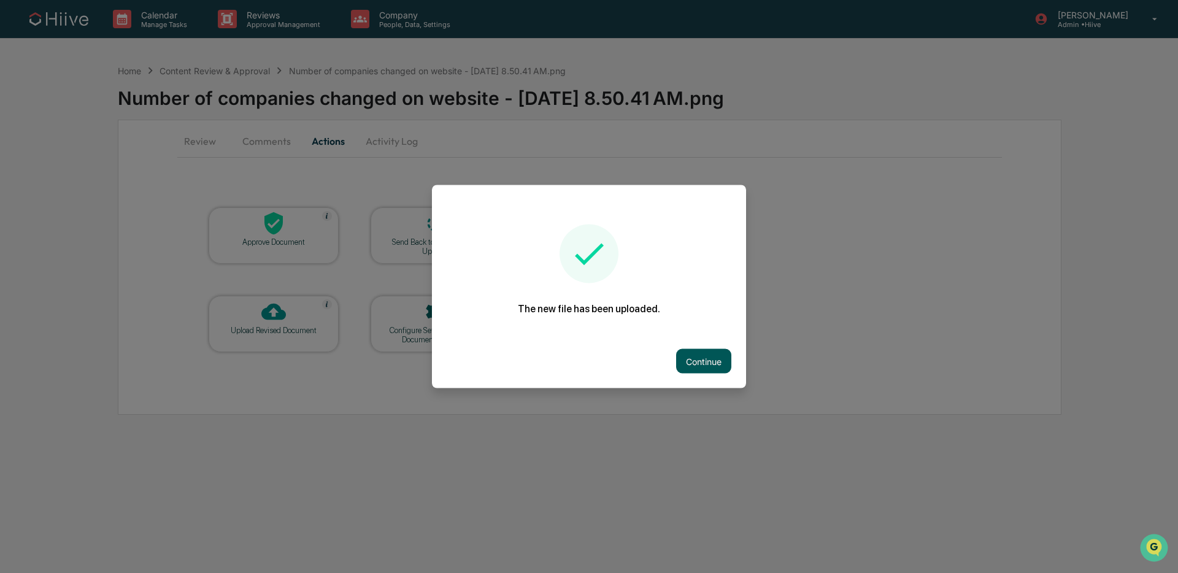
click at [680, 355] on button "Continue" at bounding box center [703, 361] width 55 height 25
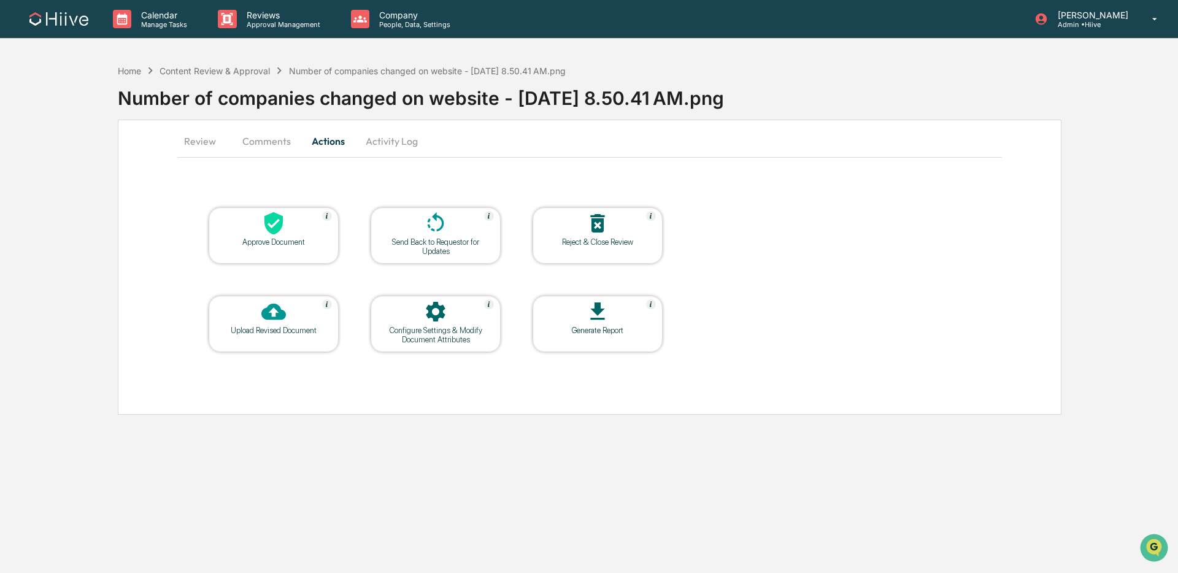
drag, startPoint x: 269, startPoint y: 142, endPoint x: 257, endPoint y: 142, distance: 12.3
click at [269, 141] on button "Comments" at bounding box center [266, 140] width 68 height 29
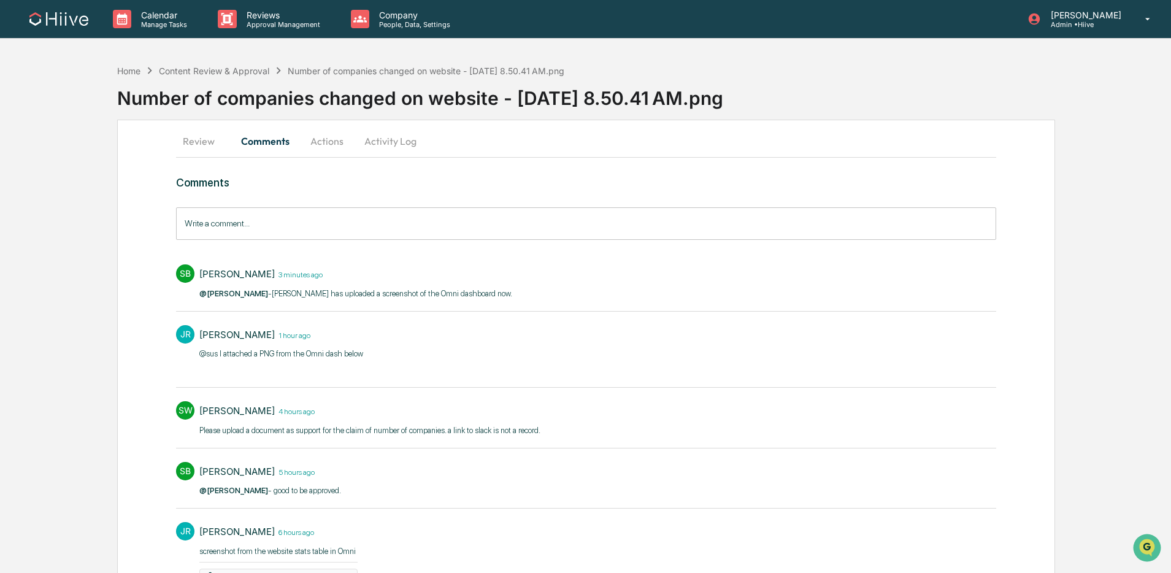
click at [183, 142] on button "Review" at bounding box center [203, 140] width 55 height 29
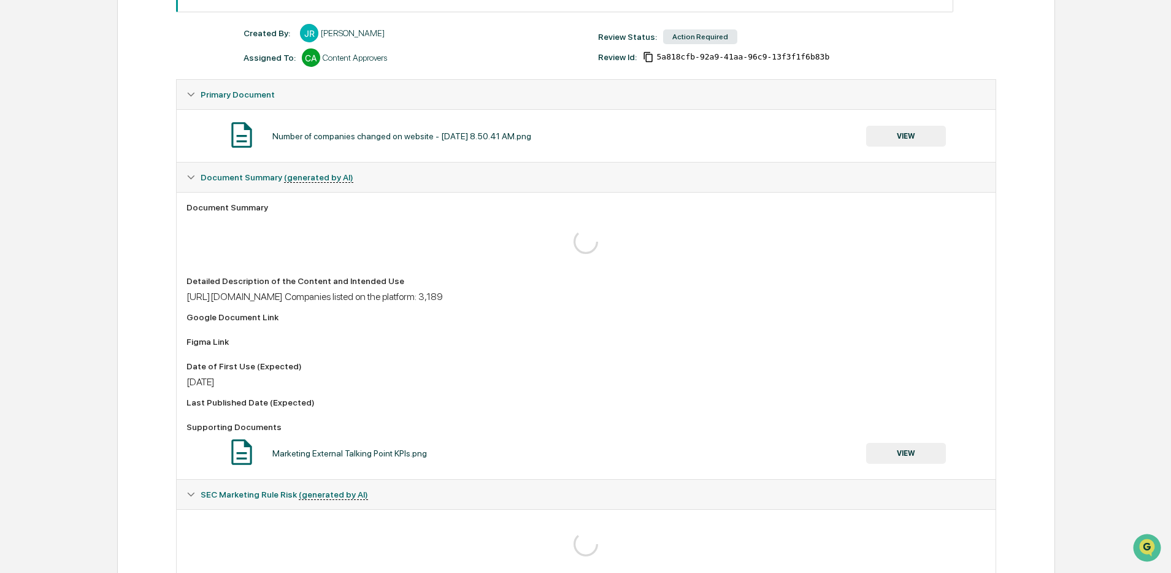
scroll to position [264, 0]
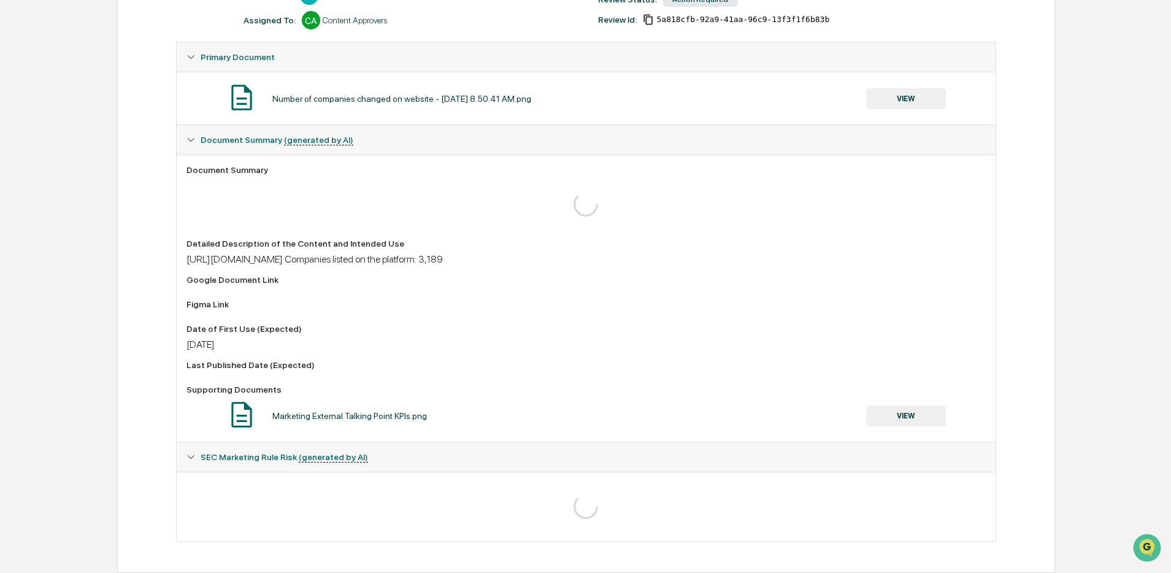
click at [887, 418] on button "VIEW" at bounding box center [906, 415] width 80 height 21
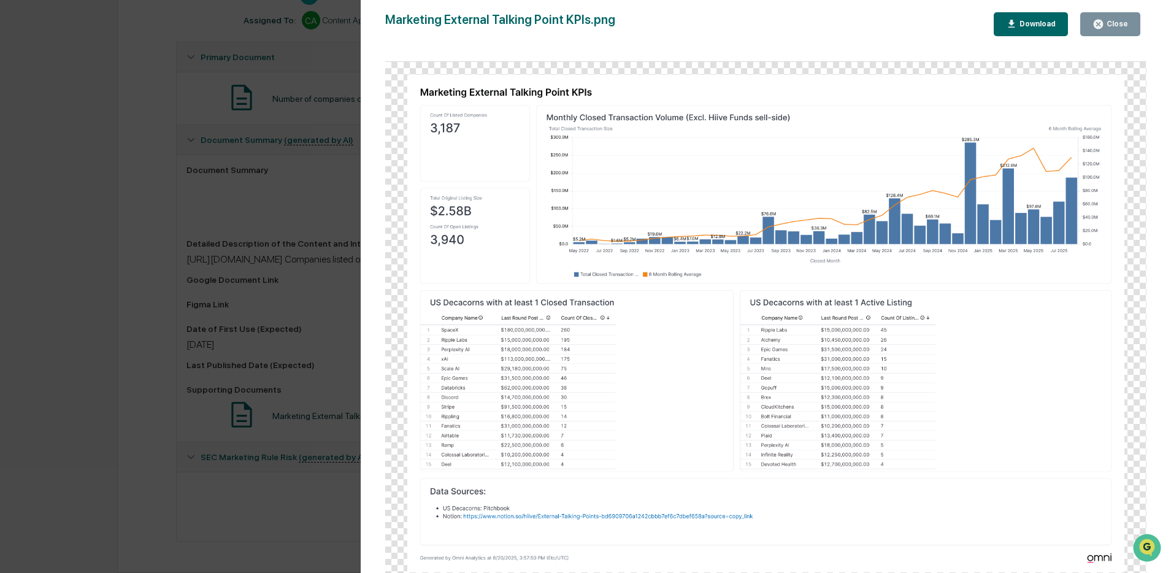
click at [320, 346] on div "Version History 08/20/2025, 10:11 PM Stephanie Bernard Marketing External Talki…" at bounding box center [585, 286] width 1171 height 573
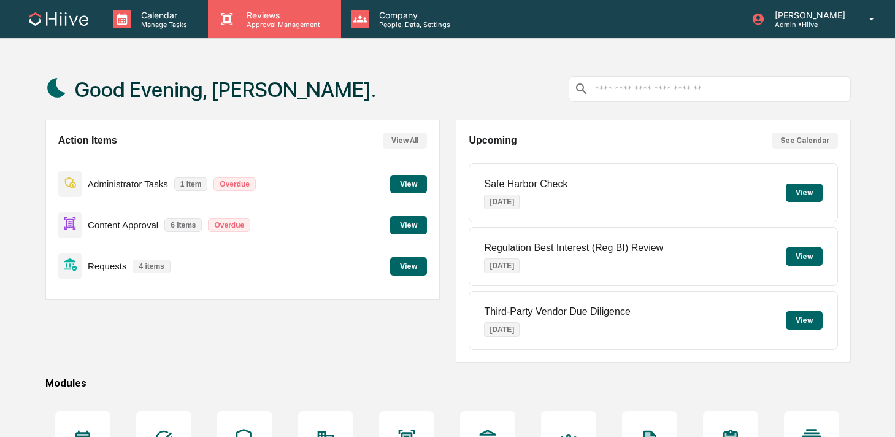
click at [256, 10] on p "Reviews" at bounding box center [282, 15] width 90 height 10
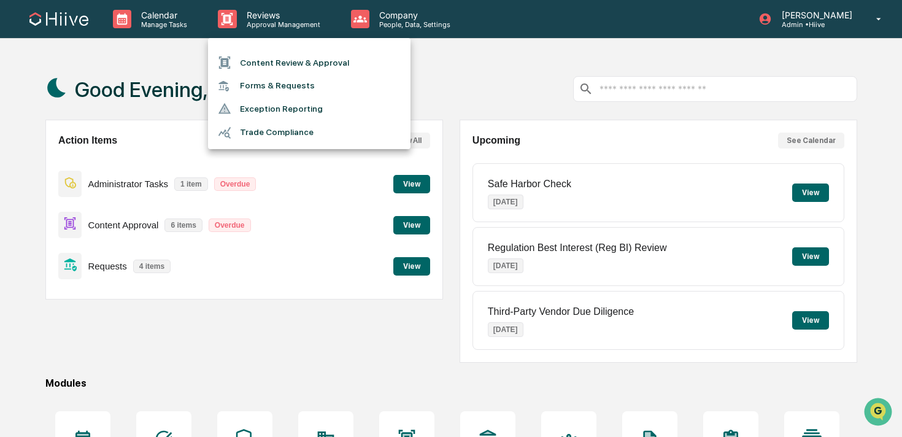
click at [269, 69] on li "Content Review & Approval" at bounding box center [309, 62] width 202 height 23
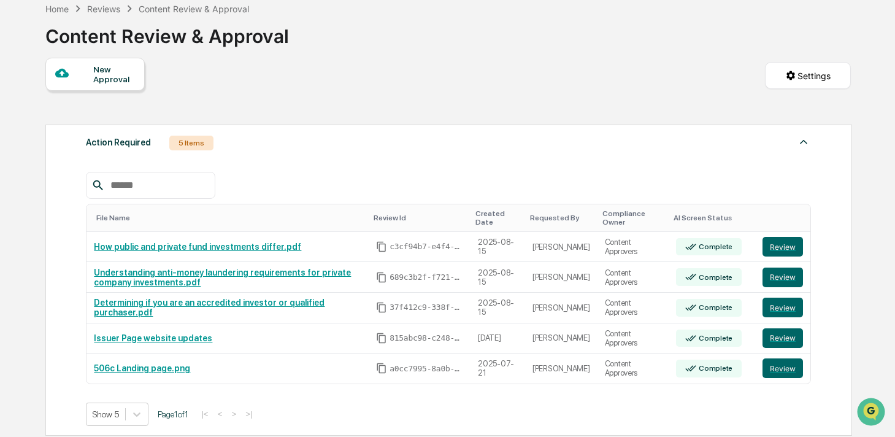
scroll to position [66, 0]
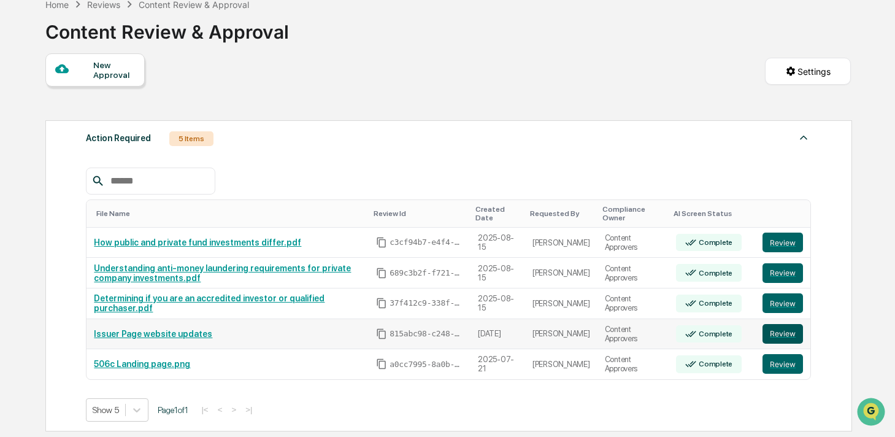
click at [776, 329] on button "Review" at bounding box center [782, 334] width 40 height 20
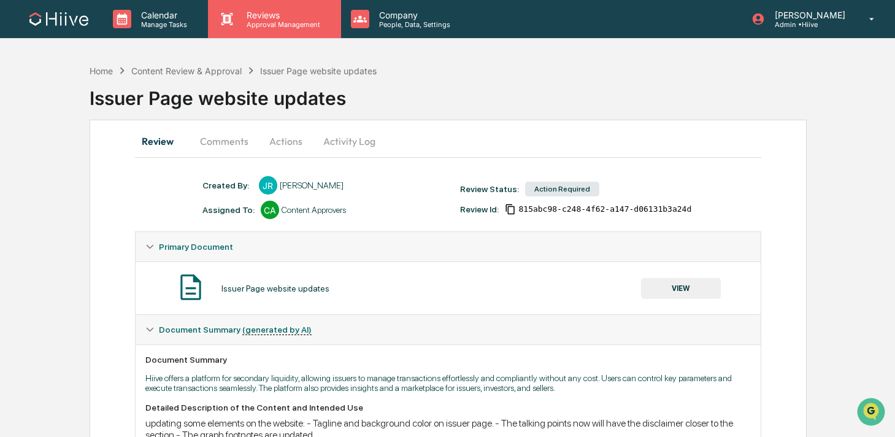
click at [228, 34] on div "Reviews Approval Management" at bounding box center [274, 19] width 132 height 38
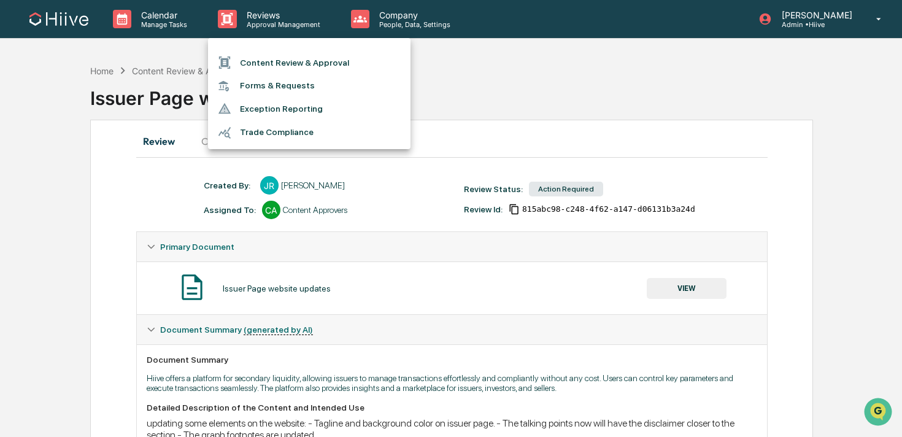
click at [239, 59] on div at bounding box center [229, 62] width 22 height 13
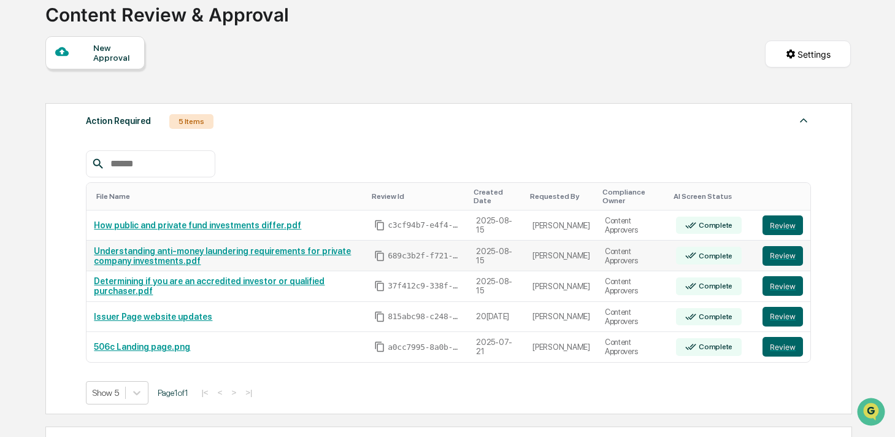
scroll to position [94, 0]
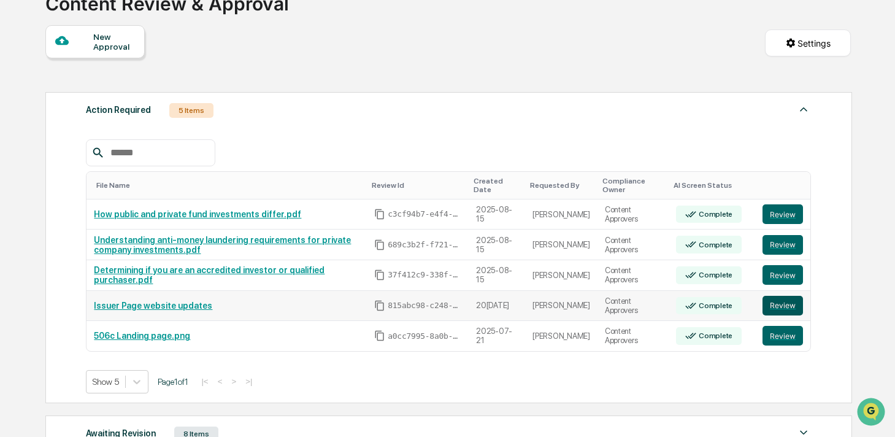
click at [772, 301] on button "Review" at bounding box center [782, 306] width 40 height 20
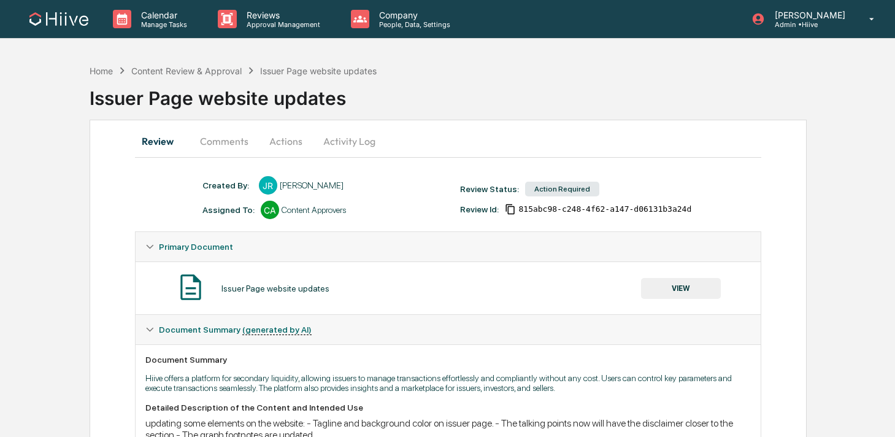
click at [673, 284] on button "VIEW" at bounding box center [681, 288] width 80 height 21
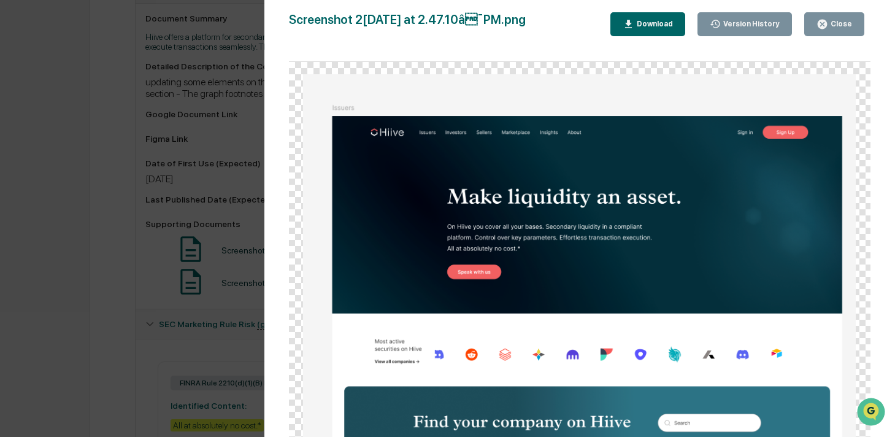
scroll to position [366, 0]
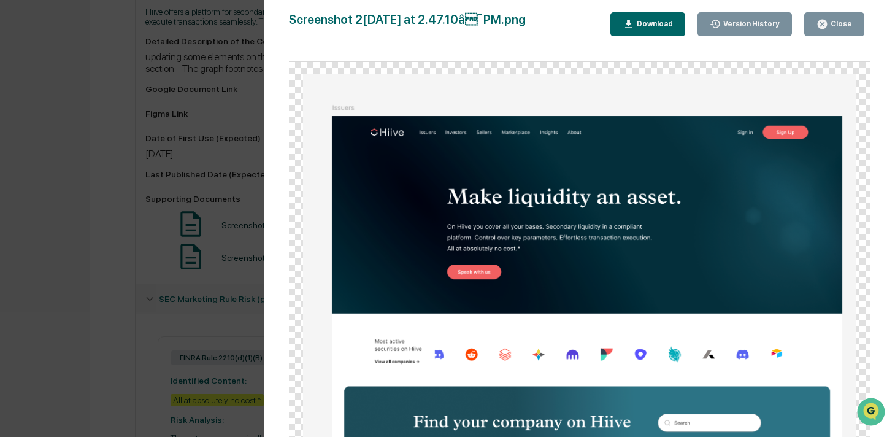
click at [839, 25] on div "Close" at bounding box center [840, 24] width 24 height 9
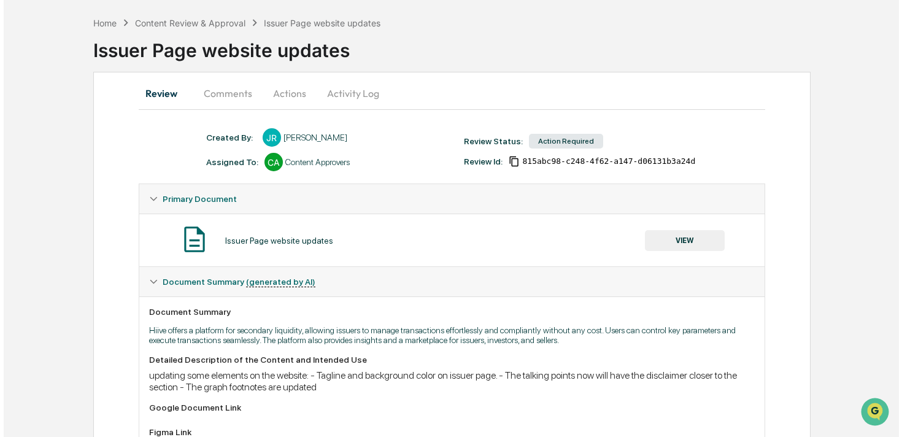
scroll to position [18, 0]
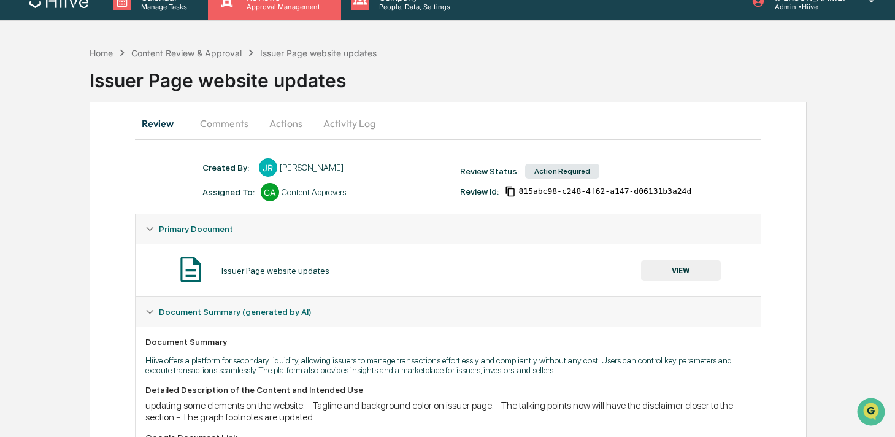
click at [239, 16] on div "Reviews Approval Management" at bounding box center [274, 1] width 132 height 38
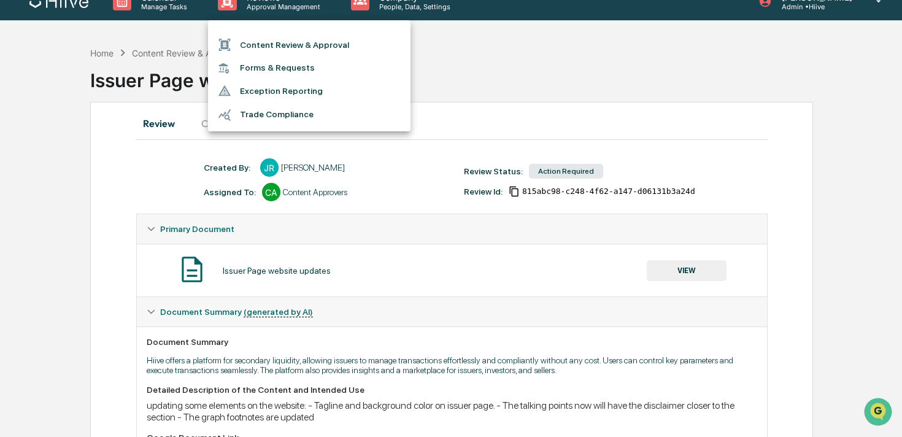
click at [256, 57] on li "Forms & Requests" at bounding box center [309, 67] width 202 height 23
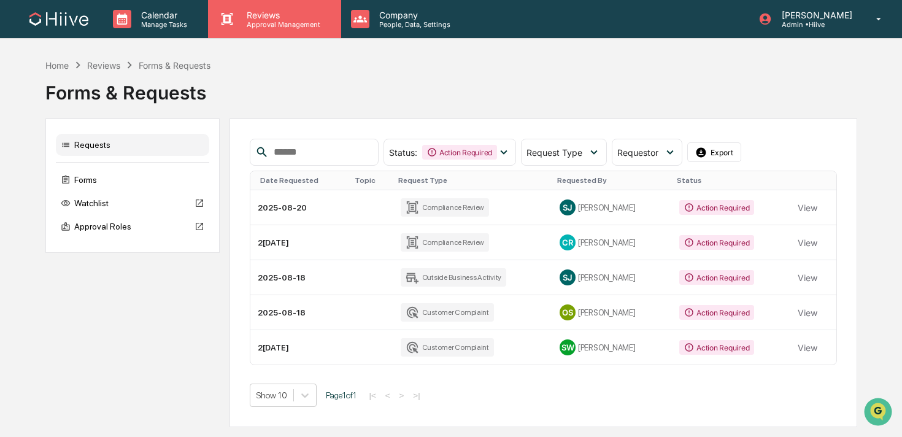
click at [247, 20] on p "Reviews" at bounding box center [282, 15] width 90 height 10
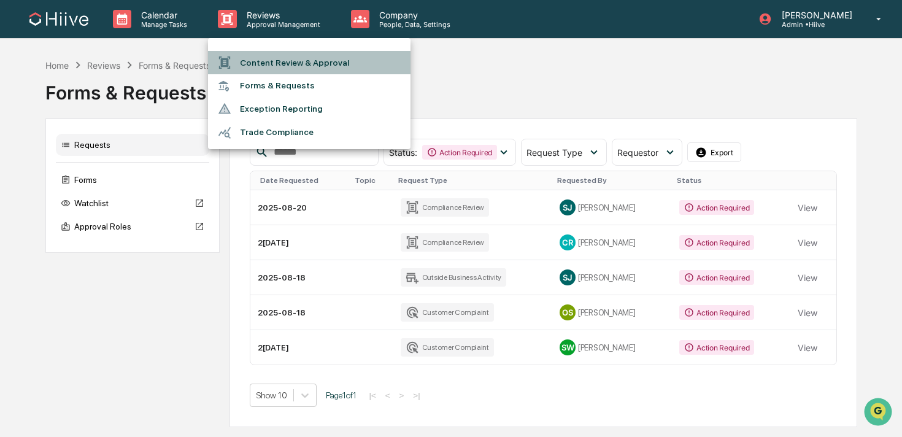
click at [262, 56] on li "Content Review & Approval" at bounding box center [309, 62] width 202 height 23
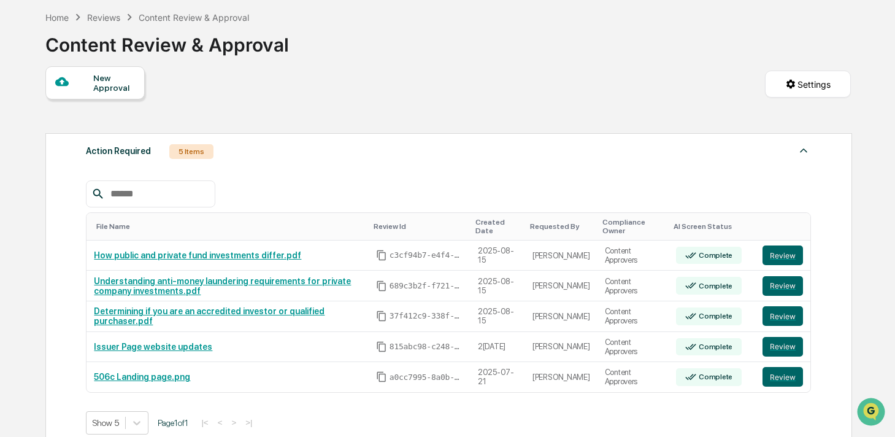
scroll to position [56, 0]
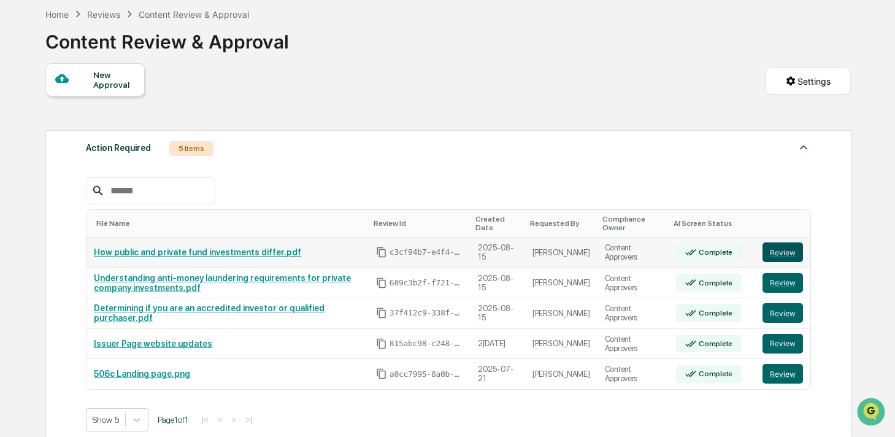
click at [789, 260] on button "Review" at bounding box center [782, 252] width 40 height 20
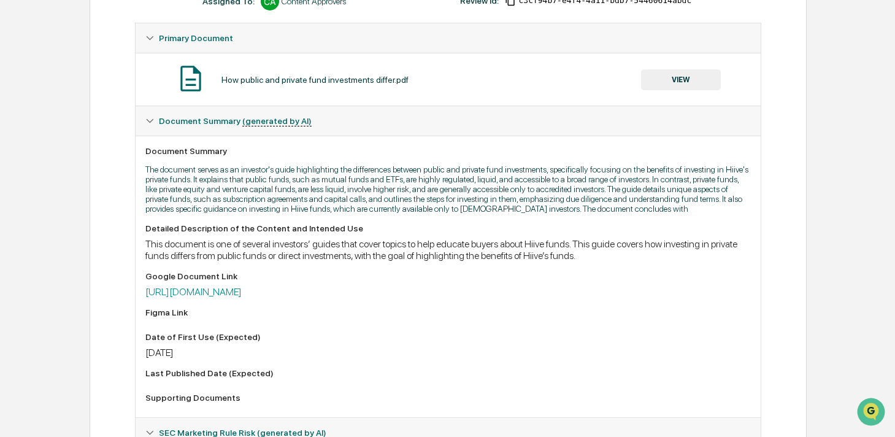
scroll to position [224, 0]
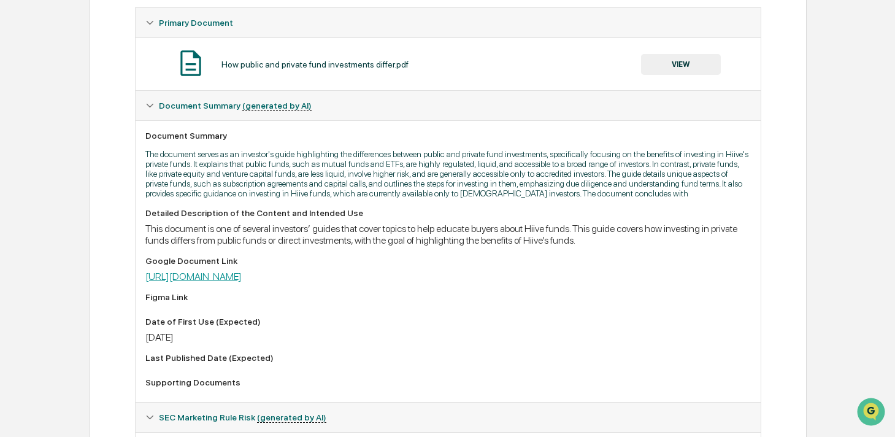
click at [242, 282] on link "https://docs.google.com/document/d/11-QQJB6wvoSkkOHTSI9QTW9NxnhySG8f-QGiNarBdgc…" at bounding box center [193, 276] width 96 height 12
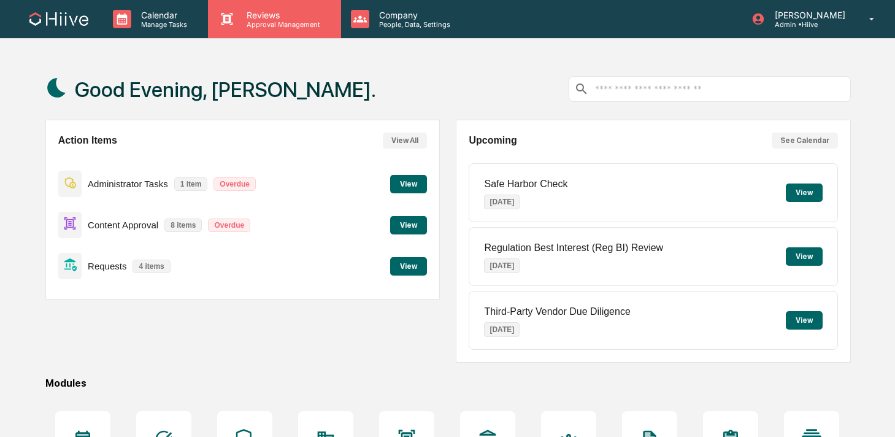
click at [254, 21] on p "Approval Management" at bounding box center [282, 24] width 90 height 9
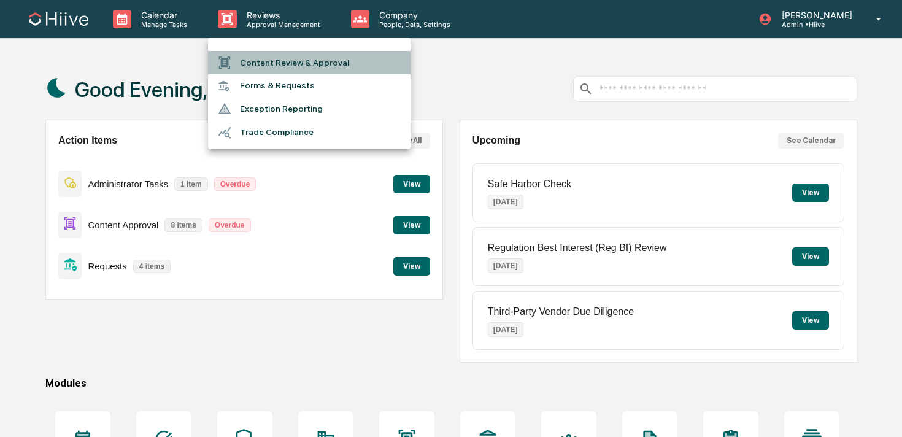
click at [253, 62] on li "Content Review & Approval" at bounding box center [309, 62] width 202 height 23
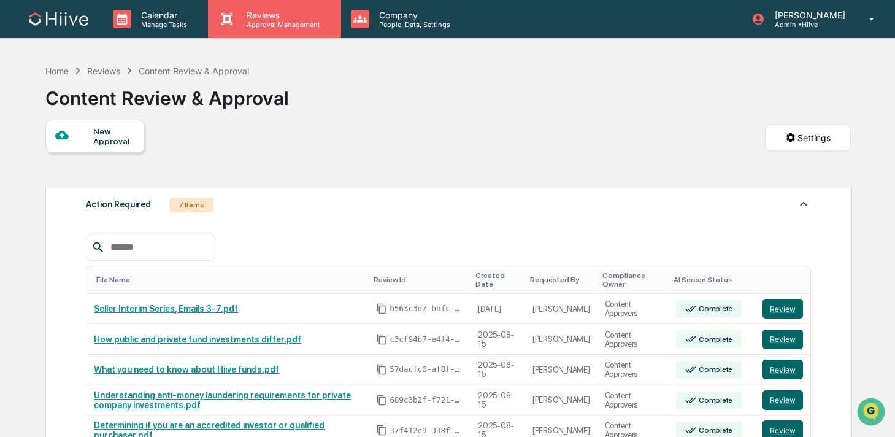
click at [307, 26] on p "Approval Management" at bounding box center [282, 24] width 90 height 9
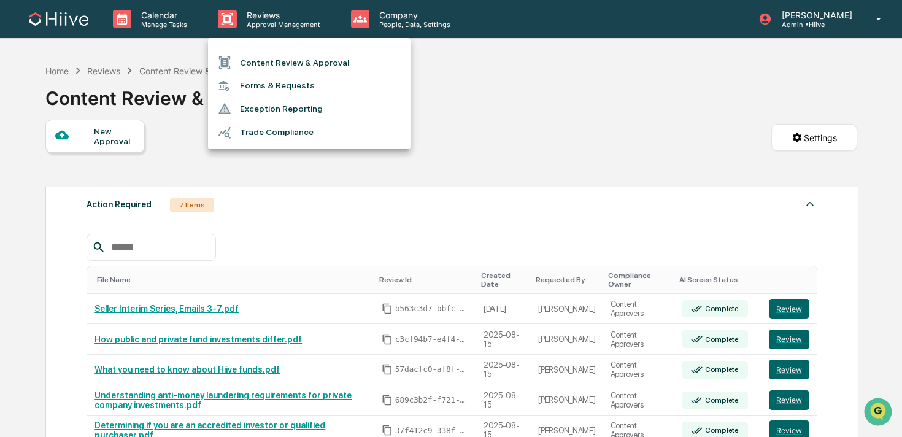
click at [375, 29] on div at bounding box center [451, 218] width 902 height 437
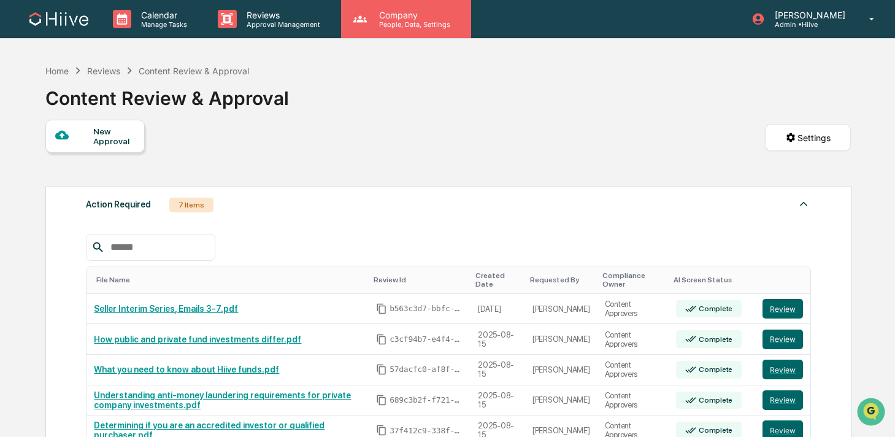
click at [389, 12] on p "Company" at bounding box center [412, 15] width 87 height 10
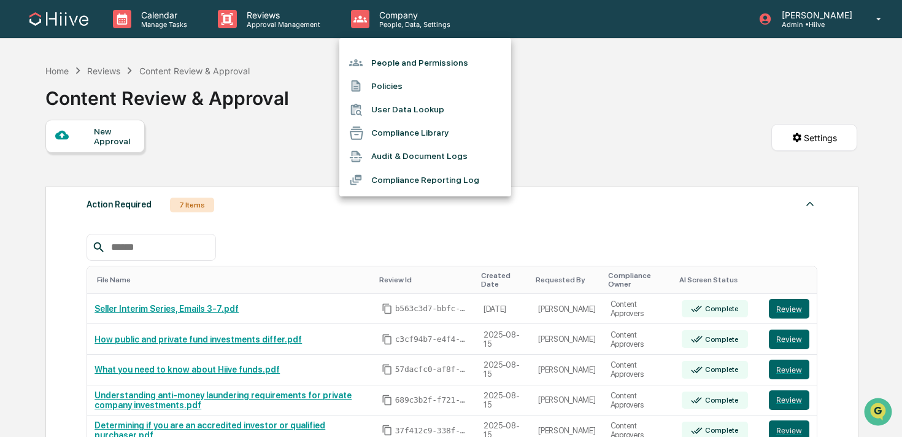
click at [391, 64] on li "People and Permissions" at bounding box center [425, 62] width 172 height 23
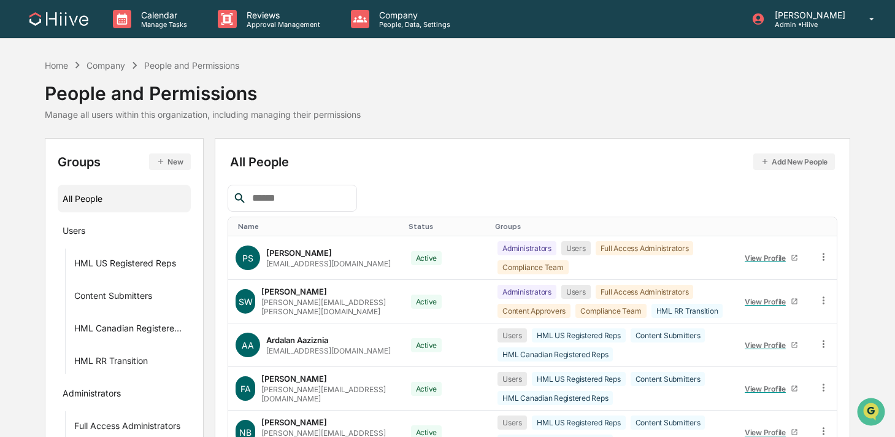
click at [797, 159] on button "Add New People" at bounding box center [794, 161] width 82 height 17
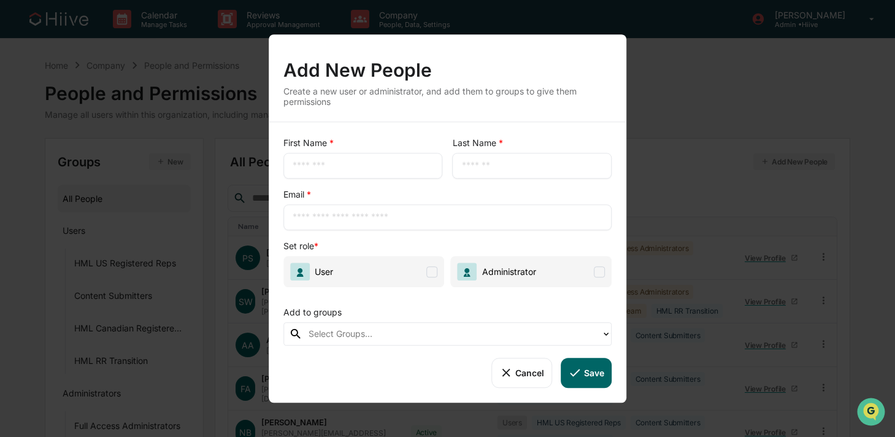
click at [369, 169] on input "text" at bounding box center [363, 165] width 141 height 12
type input "*"
type input "*****"
type input "*"
type input "****"
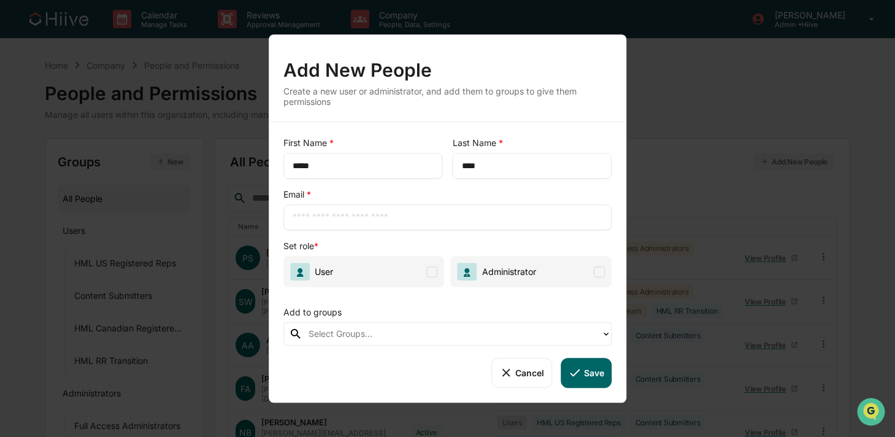
click at [320, 217] on input "text" at bounding box center [448, 217] width 310 height 12
paste input "**********"
type input "**********"
click at [329, 265] on span "User" at bounding box center [311, 272] width 43 height 18
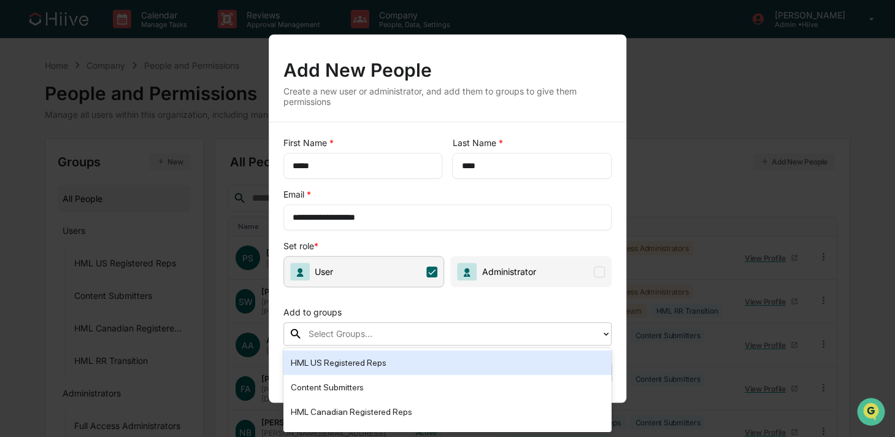
click at [340, 337] on div at bounding box center [452, 334] width 286 height 14
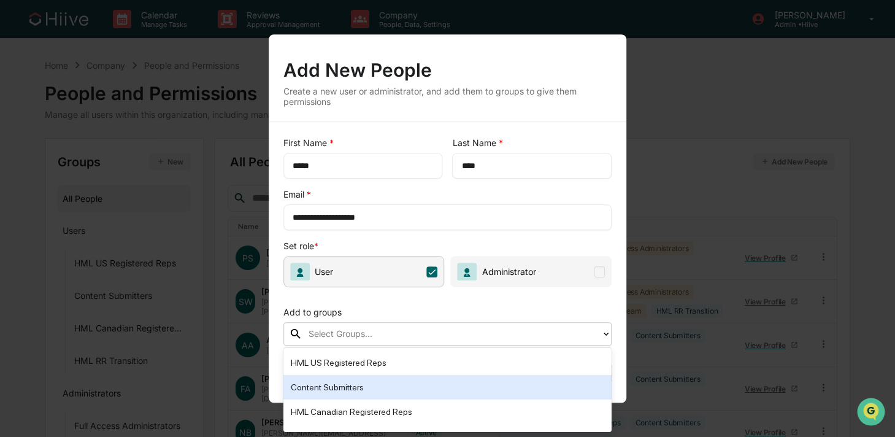
click at [340, 391] on div "Content Submitters" at bounding box center [448, 387] width 314 height 15
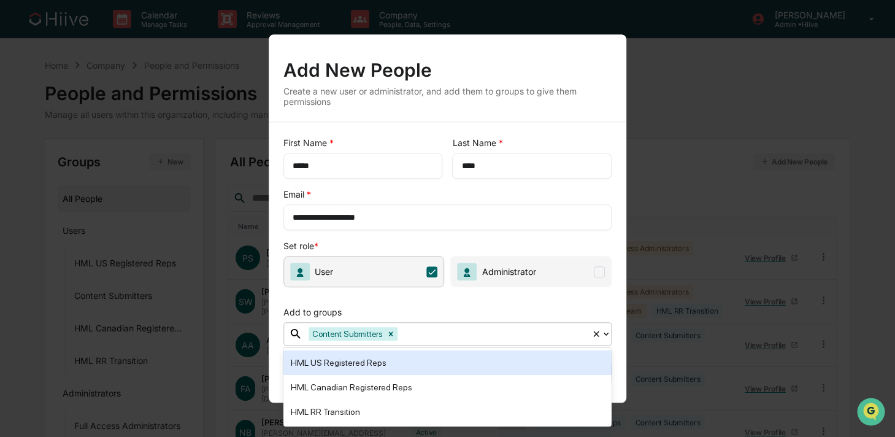
click at [580, 297] on div "**********" at bounding box center [448, 262] width 358 height 280
click at [560, 317] on div "Add to groups" at bounding box center [447, 309] width 329 height 25
click at [557, 314] on div "Add to groups" at bounding box center [447, 309] width 329 height 25
click at [419, 270] on span "User" at bounding box center [363, 271] width 161 height 31
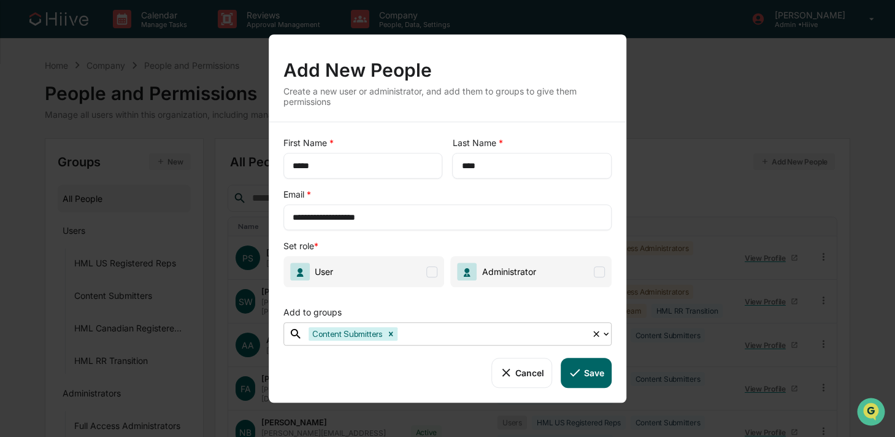
click at [419, 271] on span "User" at bounding box center [363, 271] width 161 height 31
click at [572, 374] on icon at bounding box center [574, 372] width 13 height 13
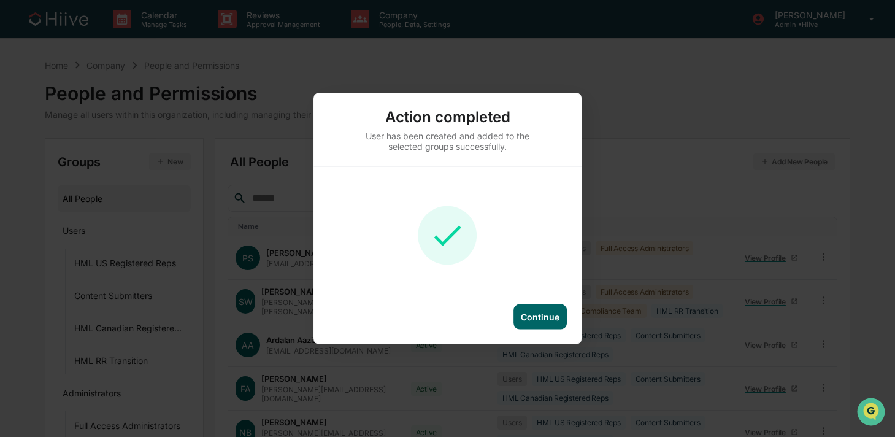
click at [543, 309] on div "Continue" at bounding box center [539, 316] width 53 height 25
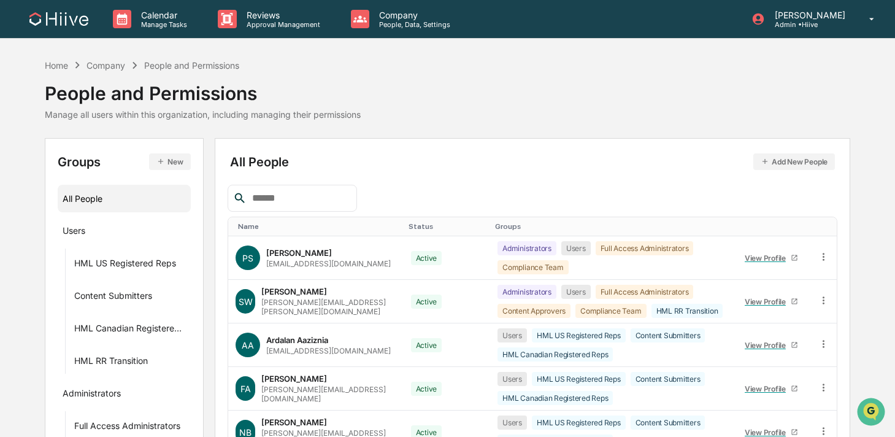
click at [335, 199] on input "text" at bounding box center [299, 198] width 104 height 16
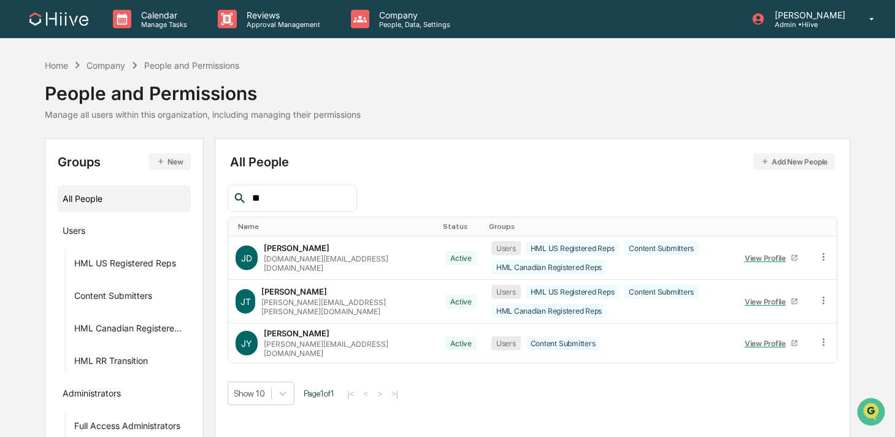
type input "*"
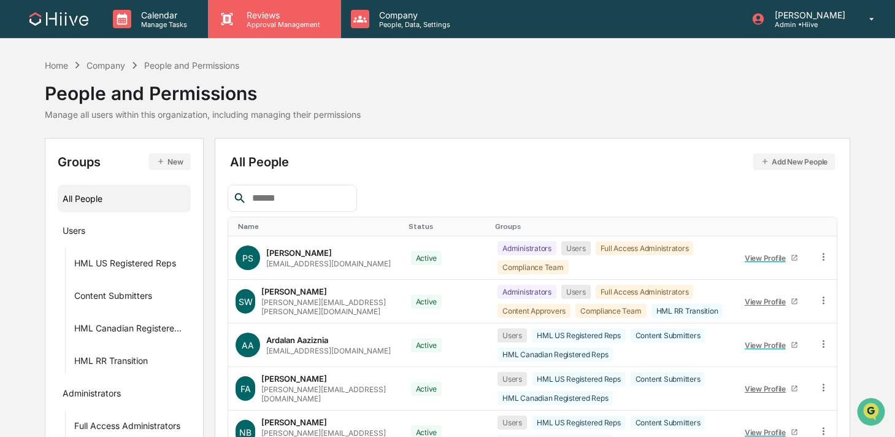
click at [291, 33] on div "Reviews Approval Management" at bounding box center [274, 19] width 132 height 38
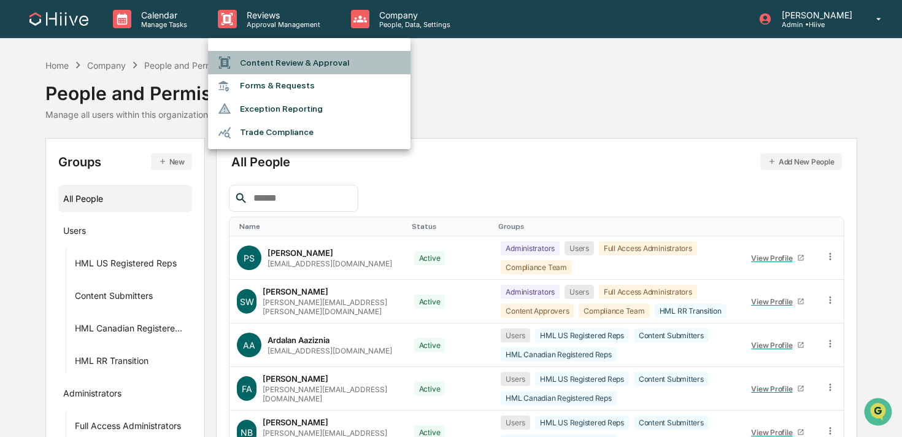
click at [270, 69] on li "Content Review & Approval" at bounding box center [309, 62] width 202 height 23
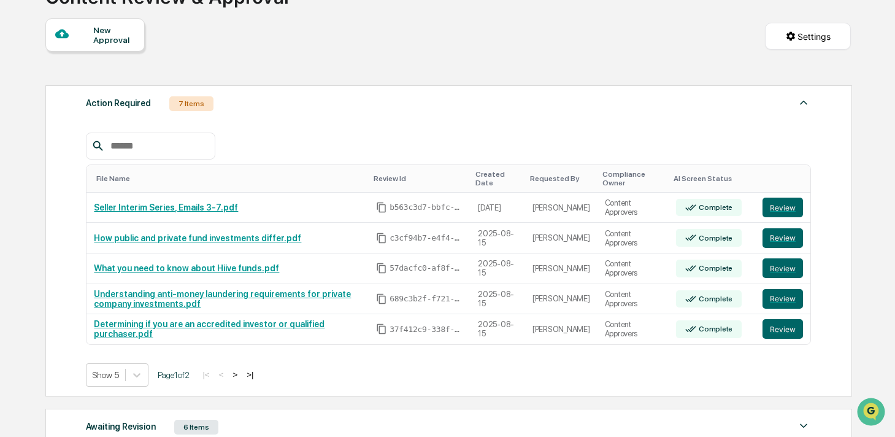
scroll to position [105, 0]
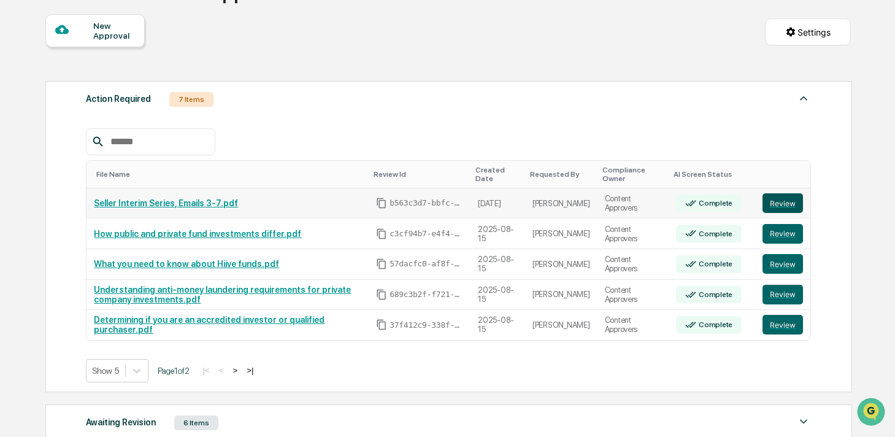
click at [764, 207] on button "Review" at bounding box center [782, 203] width 40 height 20
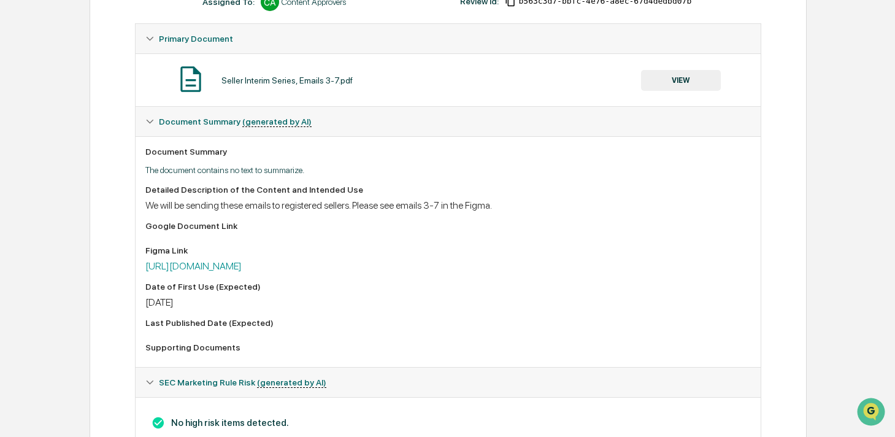
scroll to position [240, 0]
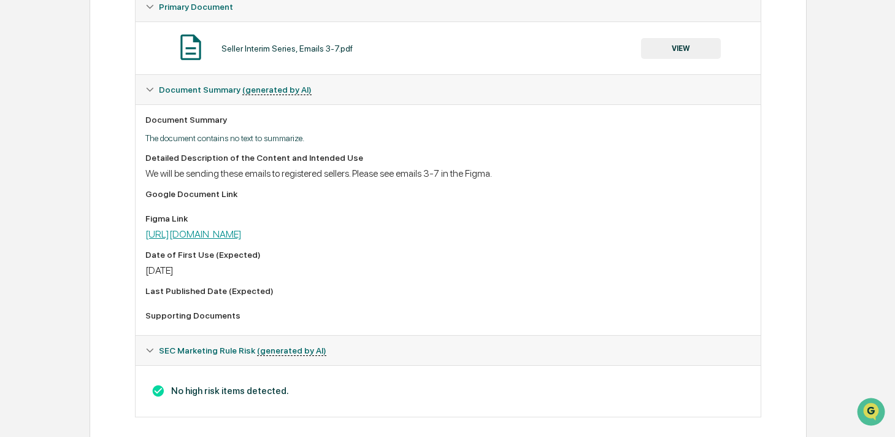
click at [242, 237] on link "[URL][DOMAIN_NAME]" at bounding box center [193, 234] width 96 height 12
click at [662, 48] on button "VIEW" at bounding box center [681, 48] width 80 height 21
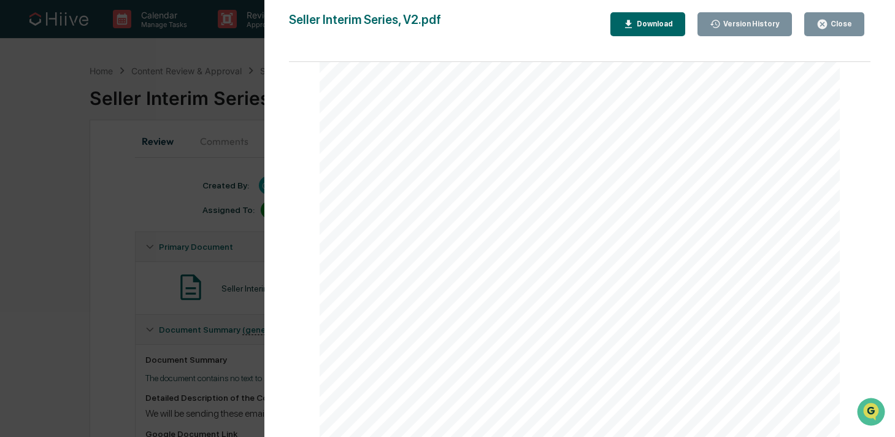
scroll to position [0, 0]
click at [821, 30] on button "Close" at bounding box center [834, 24] width 60 height 24
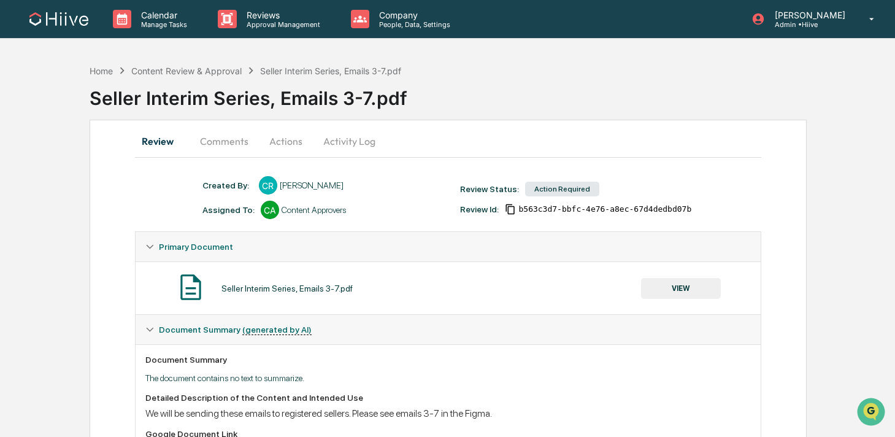
click at [366, 220] on div "Created By: ‎ ‎ CR [PERSON_NAME] Assigned To: CA Content Approvers Review Statu…" at bounding box center [454, 203] width 516 height 55
click at [240, 141] on button "Comments" at bounding box center [224, 140] width 68 height 29
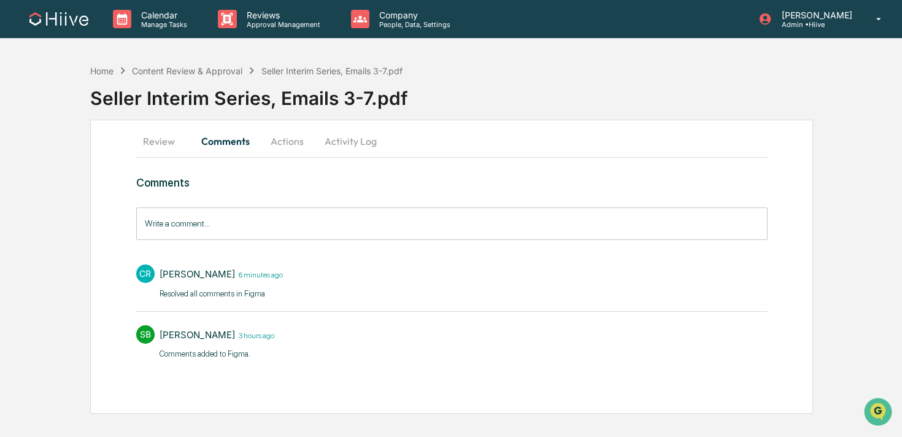
click at [167, 227] on input "Write a comment..." at bounding box center [451, 223] width 631 height 33
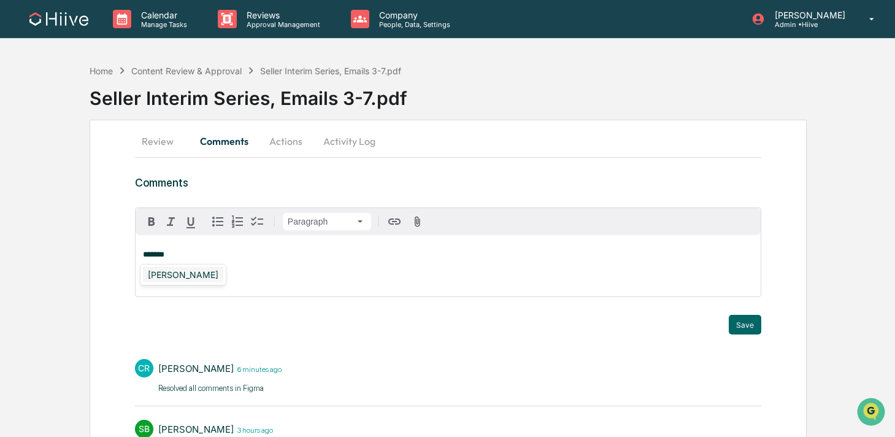
click at [175, 272] on div "[PERSON_NAME]" at bounding box center [183, 274] width 80 height 15
click at [737, 324] on button "Save" at bounding box center [745, 325] width 33 height 20
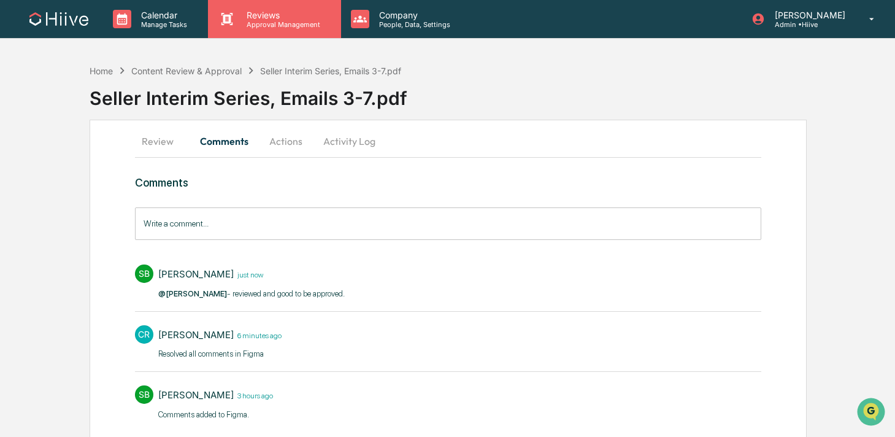
click at [269, 27] on p "Approval Management" at bounding box center [282, 24] width 90 height 9
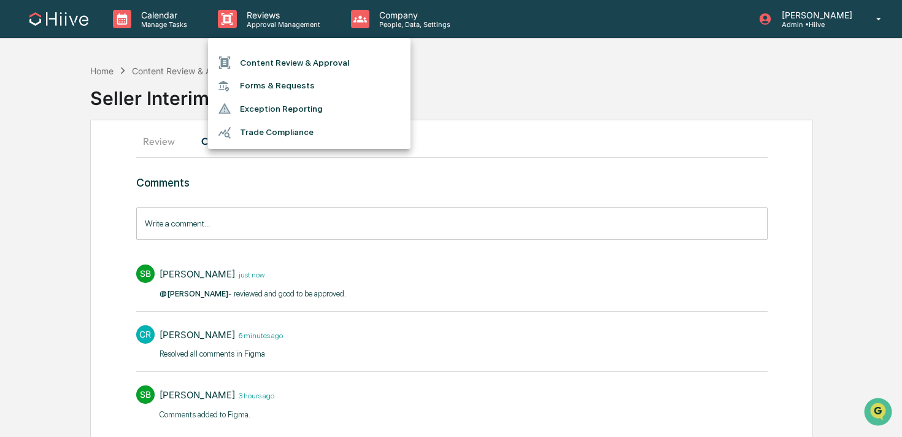
click at [269, 69] on li "Content Review & Approval" at bounding box center [309, 62] width 202 height 23
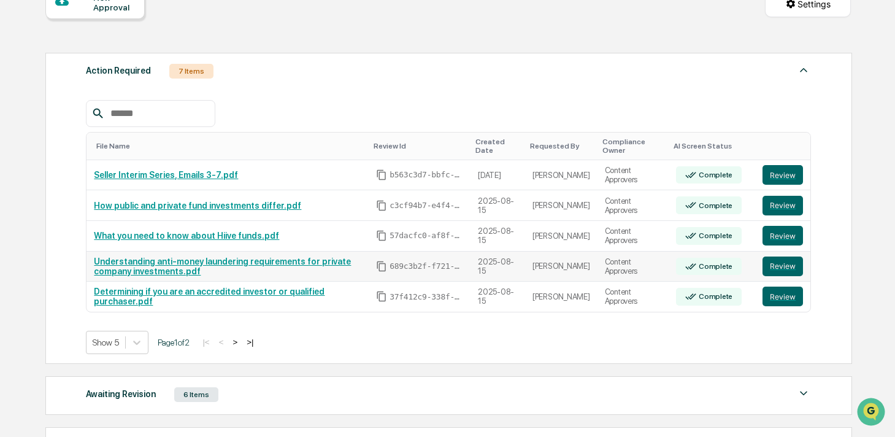
scroll to position [141, 0]
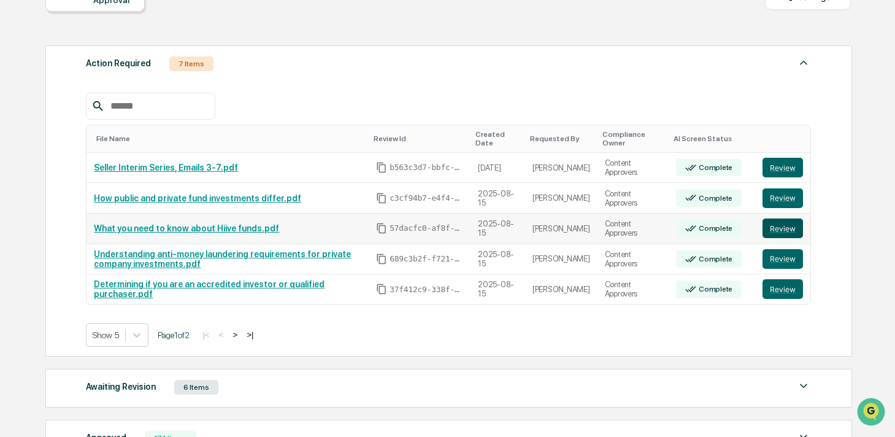
click at [788, 231] on button "Review" at bounding box center [782, 228] width 40 height 20
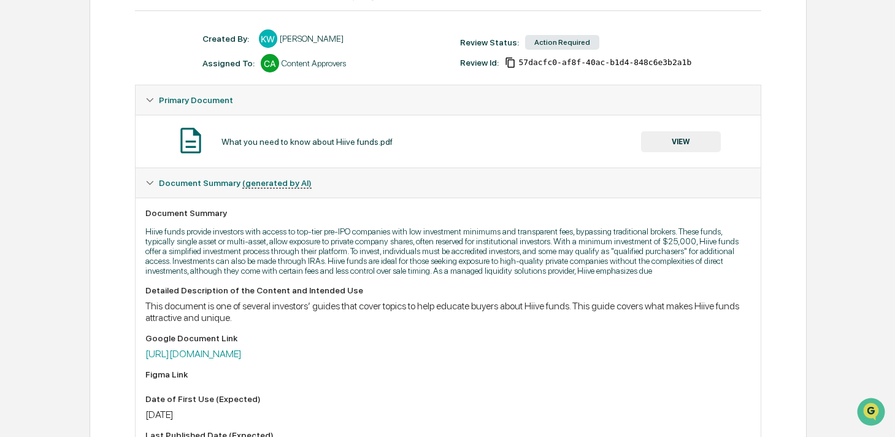
scroll to position [231, 0]
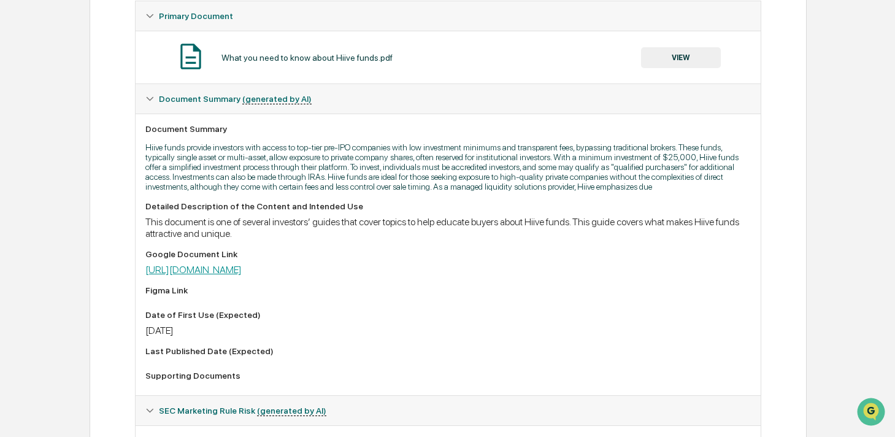
click at [242, 275] on link "https://docs.google.com/document/d/1A8RbI3Neipf2wI7A4nMeVTTpy2gqG73htVkEtKWgSFg…" at bounding box center [193, 270] width 96 height 12
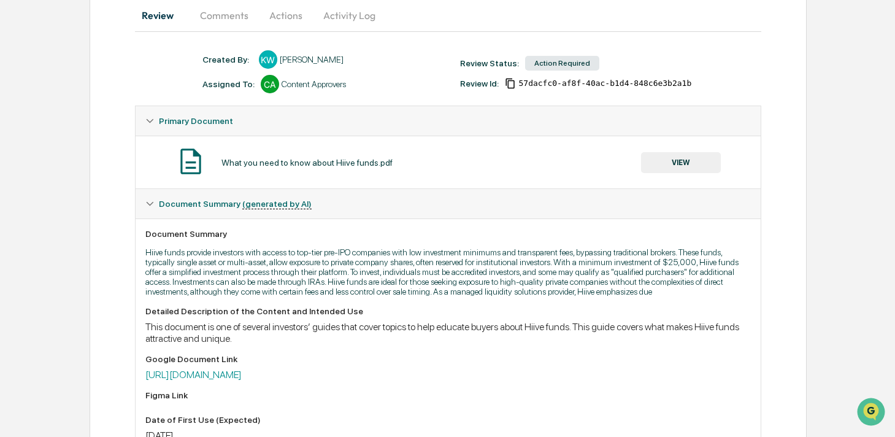
scroll to position [0, 0]
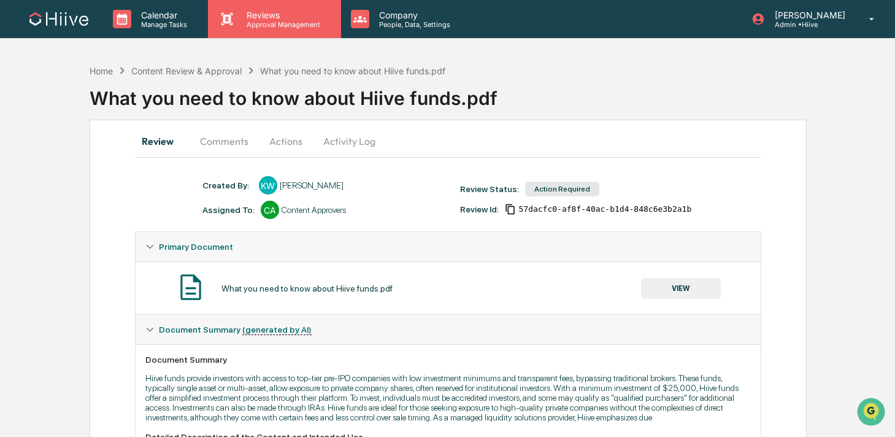
click at [256, 21] on p "Approval Management" at bounding box center [282, 24] width 90 height 9
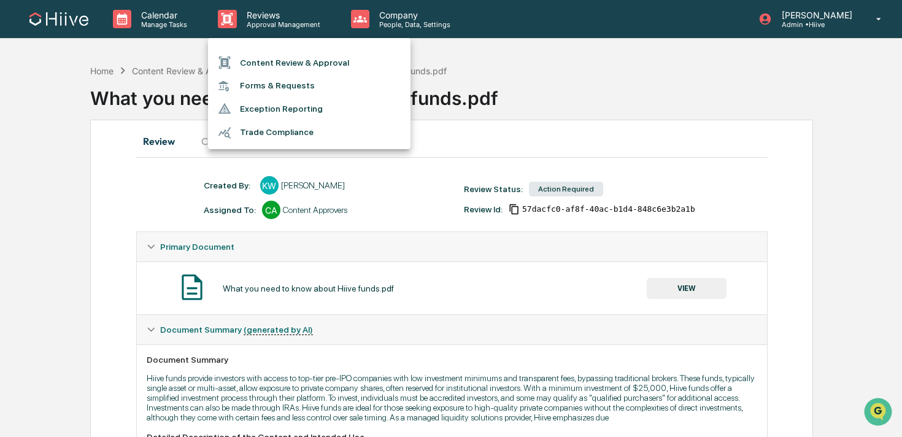
click at [229, 66] on icon at bounding box center [225, 62] width 12 height 12
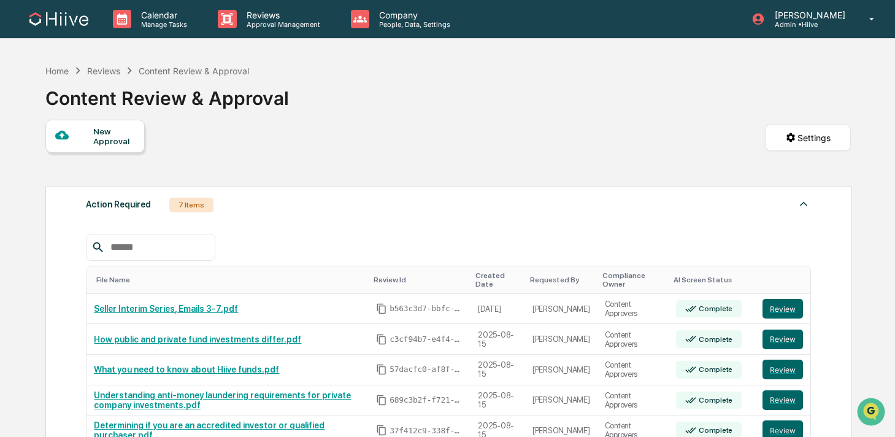
scroll to position [59, 0]
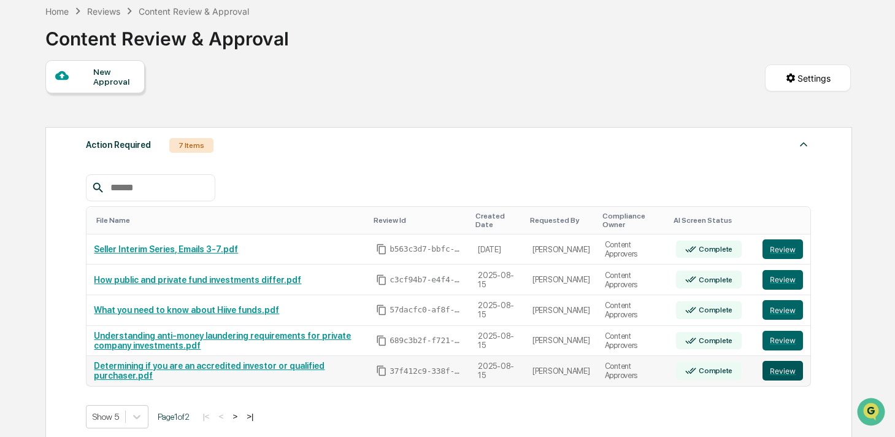
click at [780, 370] on button "Review" at bounding box center [782, 371] width 40 height 20
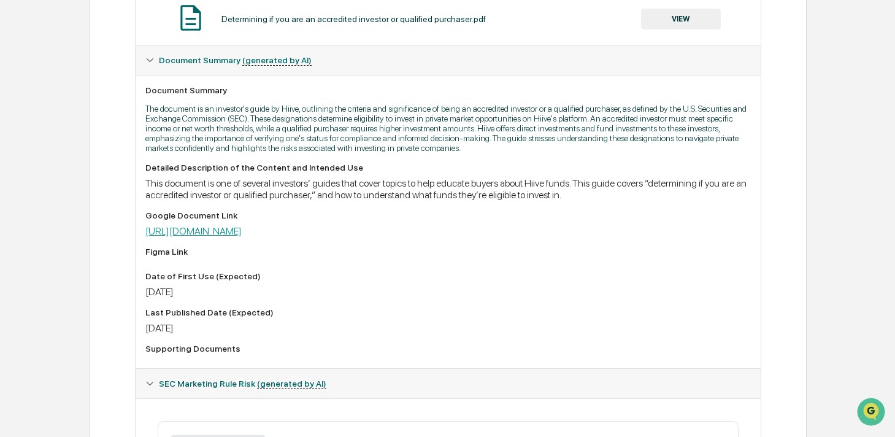
click at [242, 237] on link "[URL][DOMAIN_NAME]" at bounding box center [193, 231] width 96 height 12
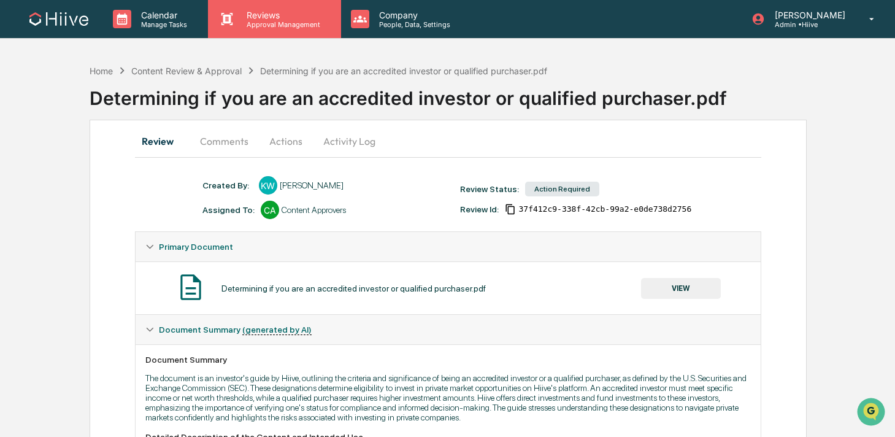
click at [231, 26] on icon at bounding box center [227, 19] width 18 height 18
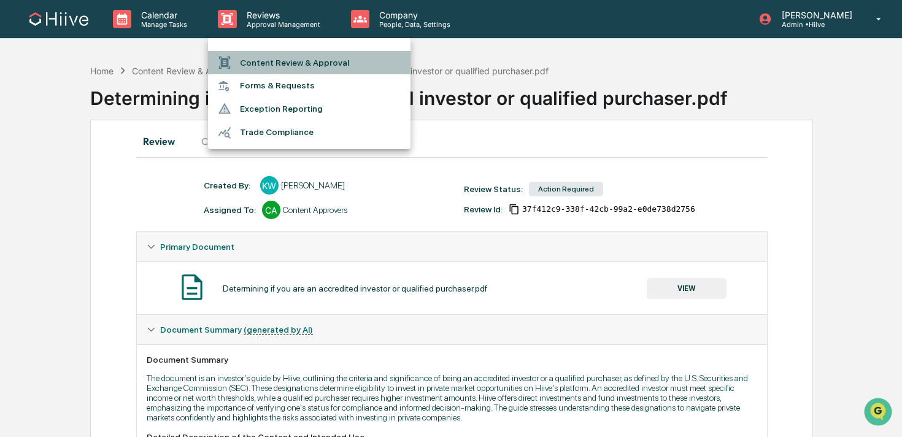
click at [244, 61] on li "Content Review & Approval" at bounding box center [309, 62] width 202 height 23
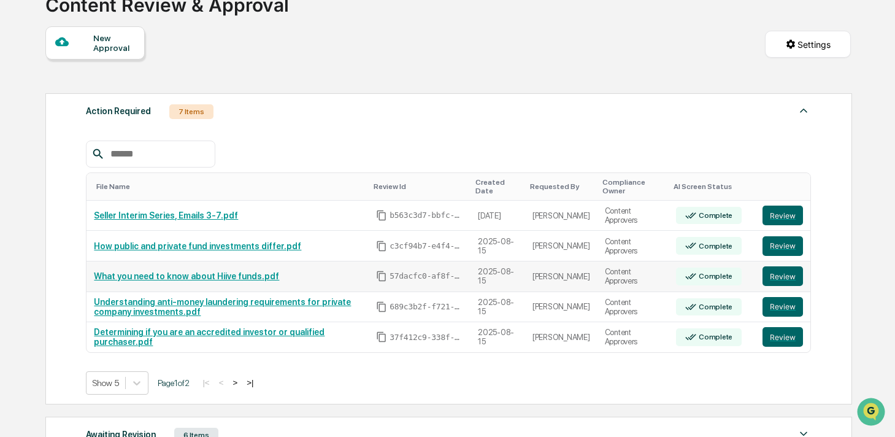
scroll to position [103, 0]
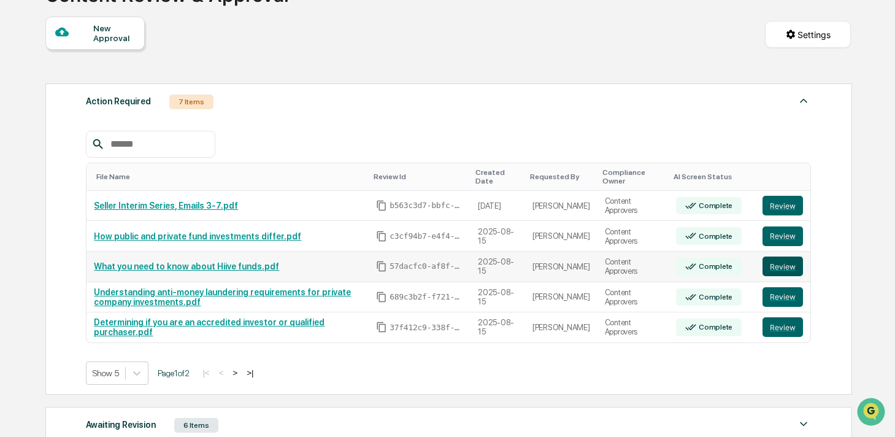
click at [773, 267] on button "Review" at bounding box center [782, 266] width 40 height 20
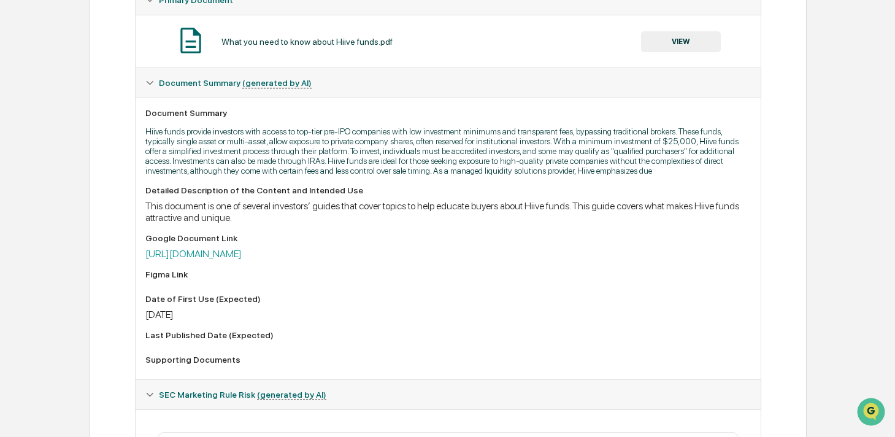
click at [347, 273] on div "Detailed Description of the Content and Intended Use This document is one of se…" at bounding box center [447, 277] width 605 height 184
click at [242, 259] on link "[URL][DOMAIN_NAME]" at bounding box center [193, 254] width 96 height 12
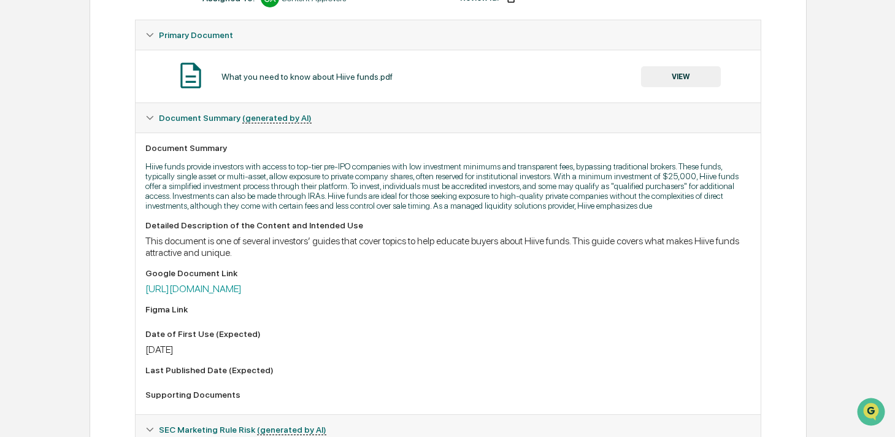
click at [676, 74] on button "VIEW" at bounding box center [681, 76] width 80 height 21
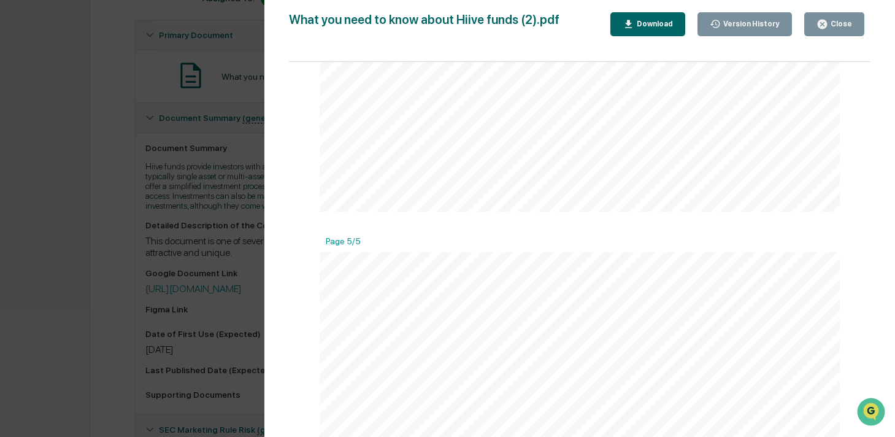
scroll to position [2626, 0]
click at [823, 28] on icon "button" at bounding box center [822, 24] width 9 height 9
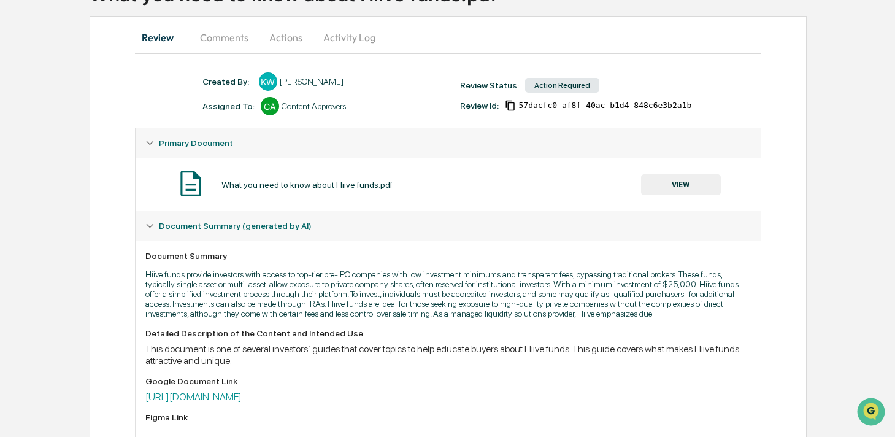
scroll to position [77, 0]
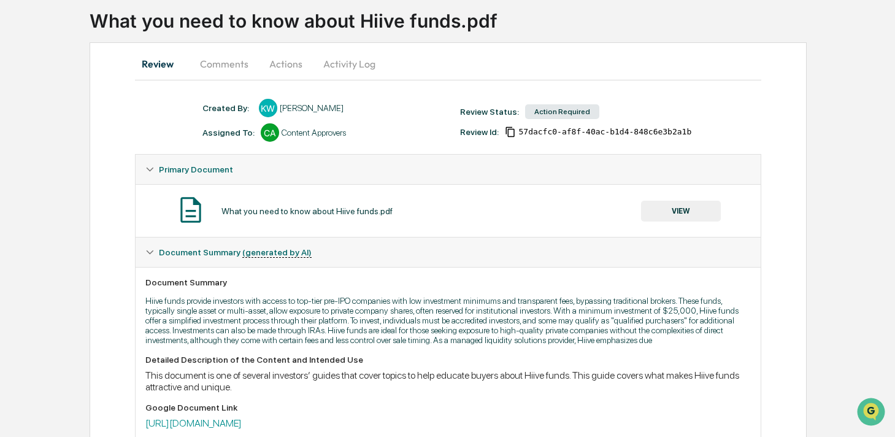
click at [349, 70] on button "Activity Log" at bounding box center [349, 63] width 72 height 29
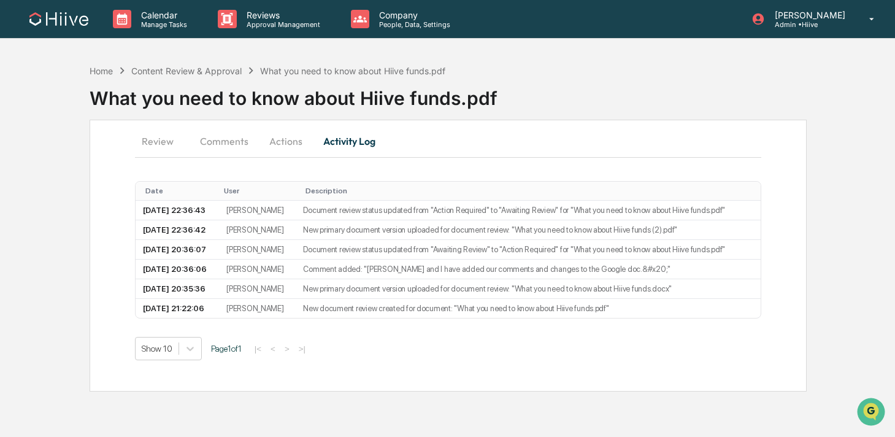
click at [288, 128] on button "Actions" at bounding box center [285, 140] width 55 height 29
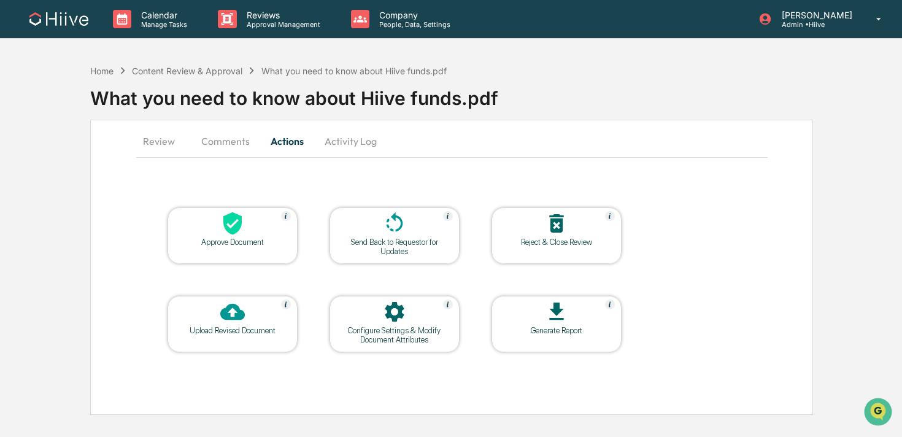
click at [237, 328] on div "Upload Revised Document" at bounding box center [232, 330] width 110 height 9
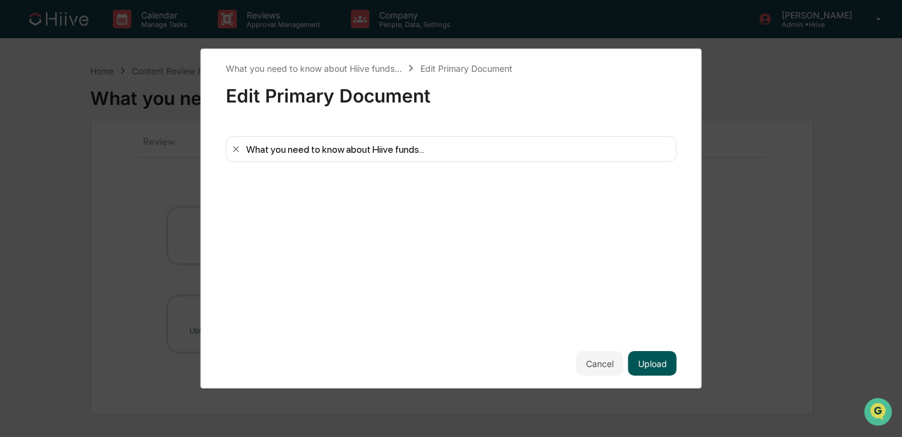
click at [655, 364] on button "Upload" at bounding box center [652, 363] width 48 height 25
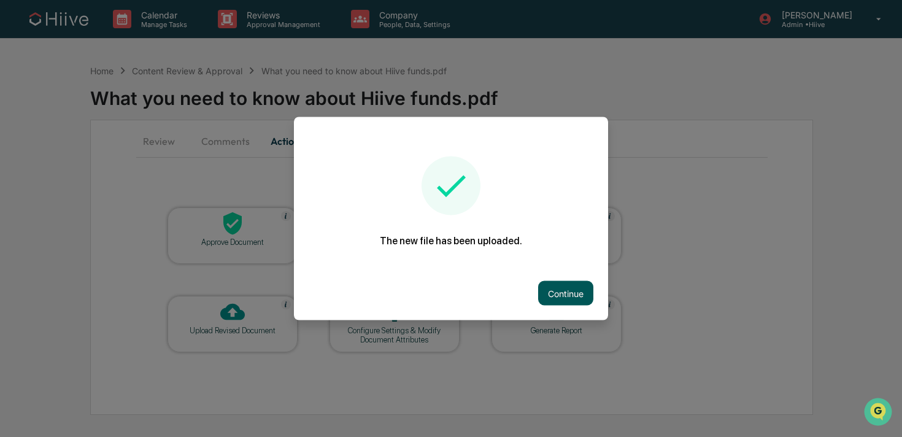
click at [582, 296] on button "Continue" at bounding box center [565, 293] width 55 height 25
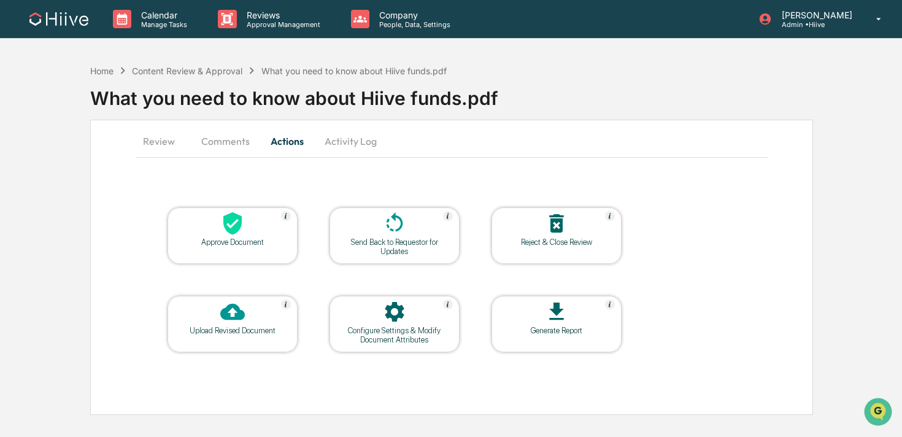
click at [231, 146] on button "Comments" at bounding box center [225, 140] width 68 height 29
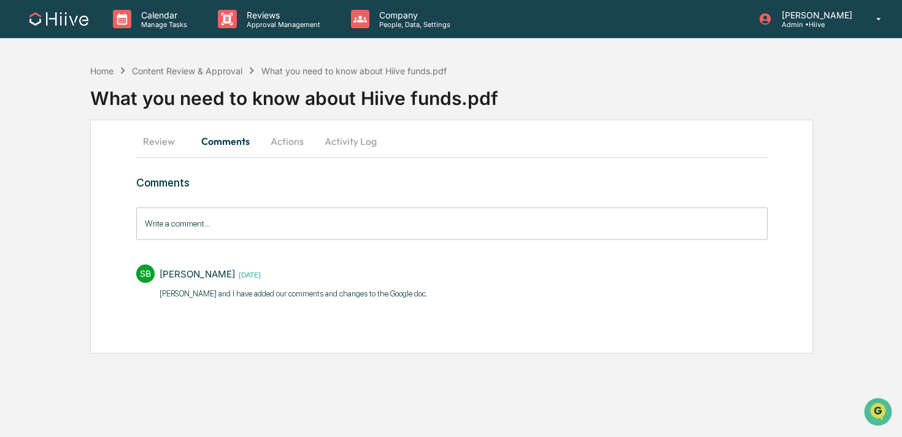
click at [212, 226] on input "Write a comment..." at bounding box center [451, 223] width 631 height 33
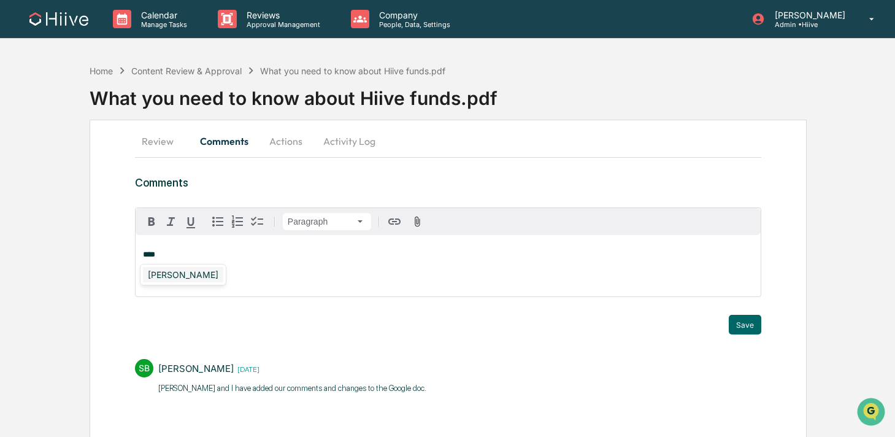
click at [175, 276] on div "[PERSON_NAME]" at bounding box center [183, 274] width 80 height 15
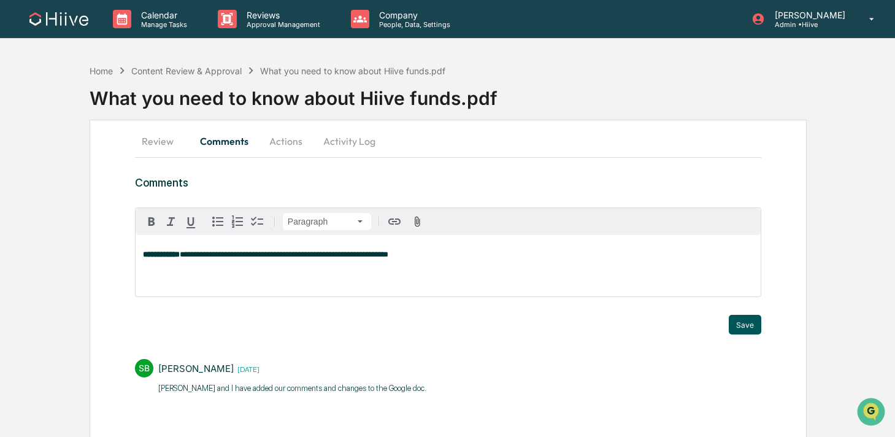
click at [745, 318] on button "Save" at bounding box center [745, 325] width 33 height 20
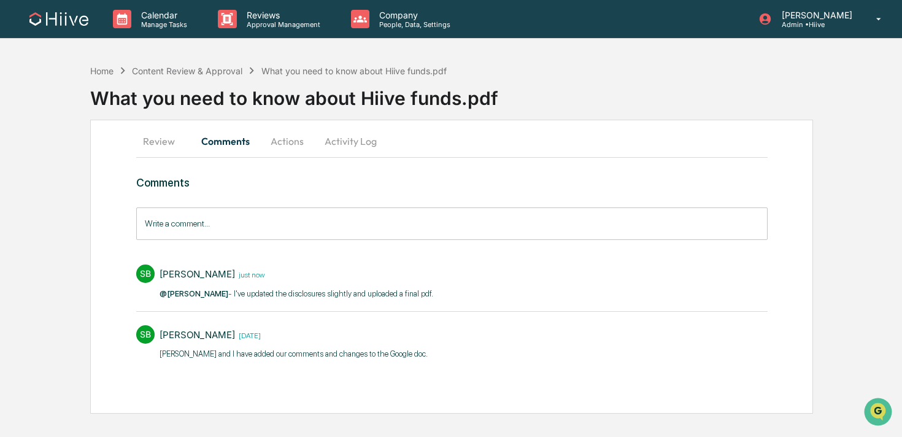
click at [393, 229] on input "Write a comment..." at bounding box center [451, 223] width 631 height 33
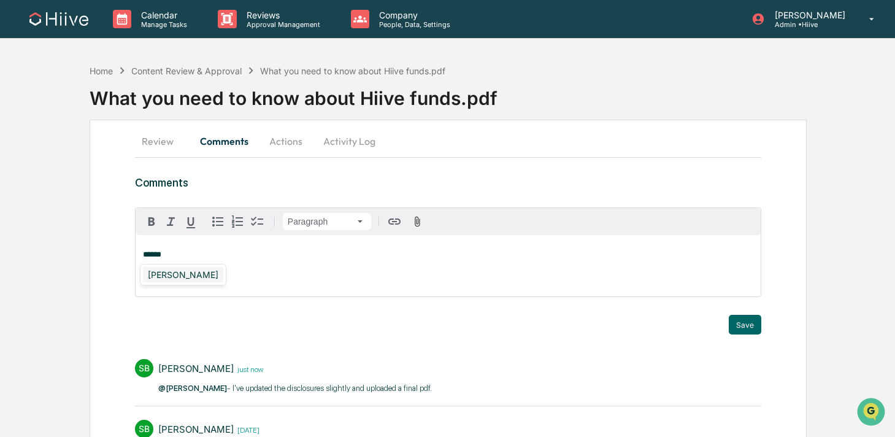
click at [202, 274] on div "[PERSON_NAME]" at bounding box center [183, 274] width 80 height 15
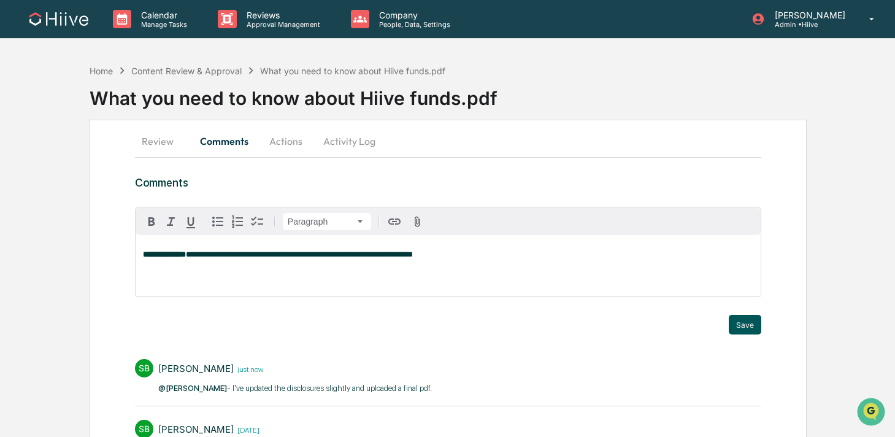
click at [744, 327] on button "Save" at bounding box center [745, 325] width 33 height 20
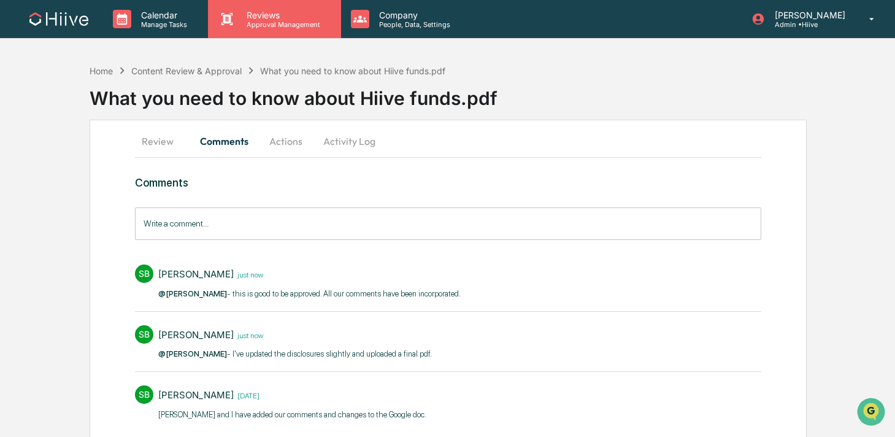
click at [284, 24] on p "Approval Management" at bounding box center [282, 24] width 90 height 9
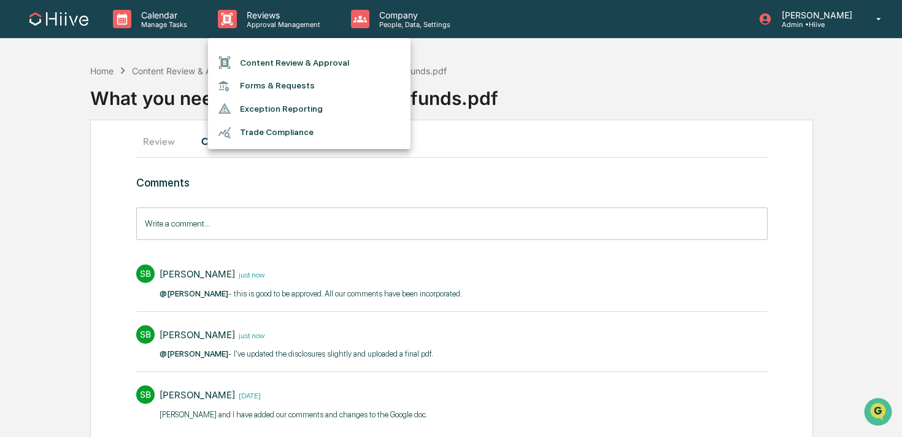
click at [284, 56] on li "Content Review & Approval" at bounding box center [309, 62] width 202 height 23
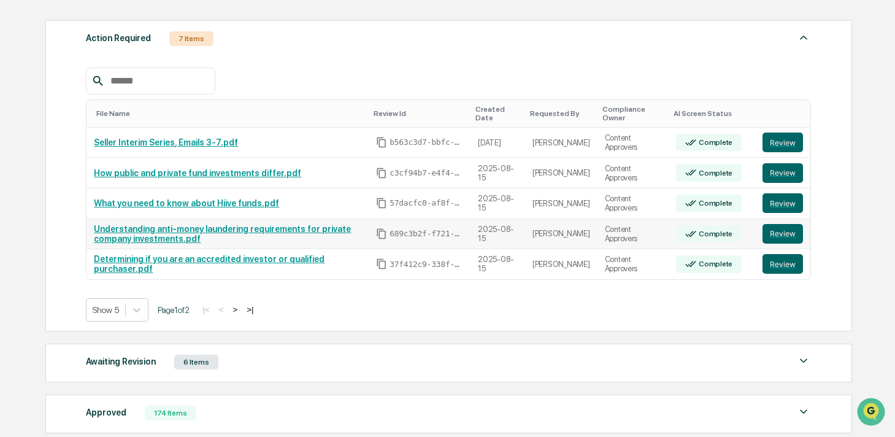
scroll to position [174, 0]
